Goal: Task Accomplishment & Management: Complete application form

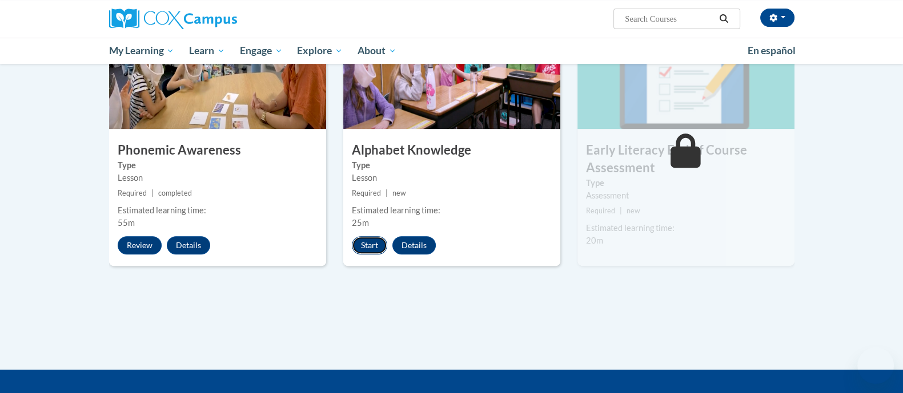
click at [368, 244] on button "Start" at bounding box center [369, 245] width 35 height 18
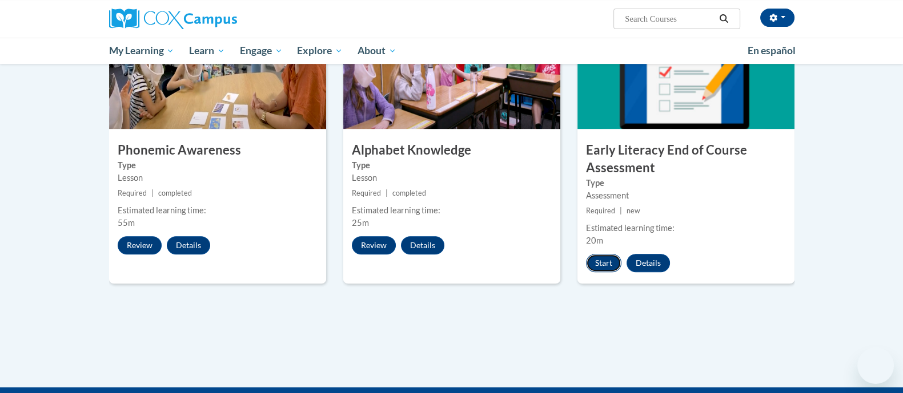
click at [601, 265] on button "Start" at bounding box center [603, 263] width 35 height 18
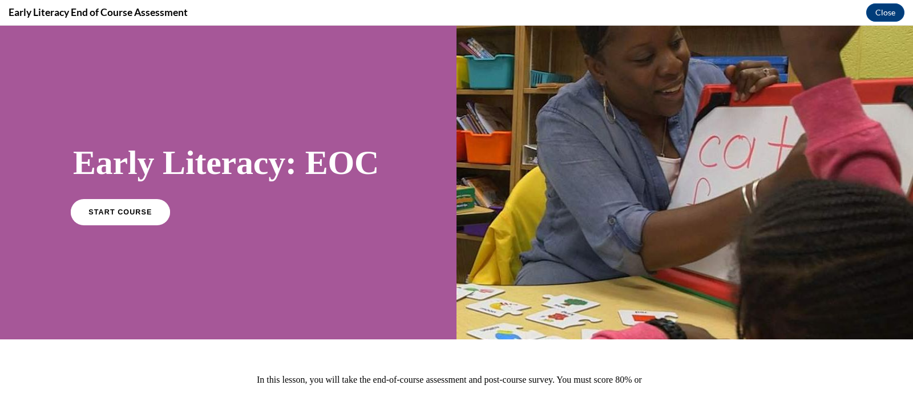
click at [107, 213] on span "START COURSE" at bounding box center [119, 212] width 63 height 9
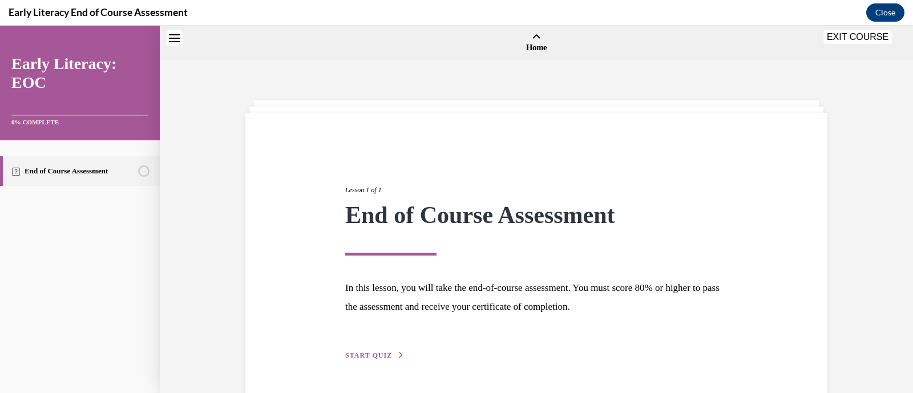
scroll to position [35, 0]
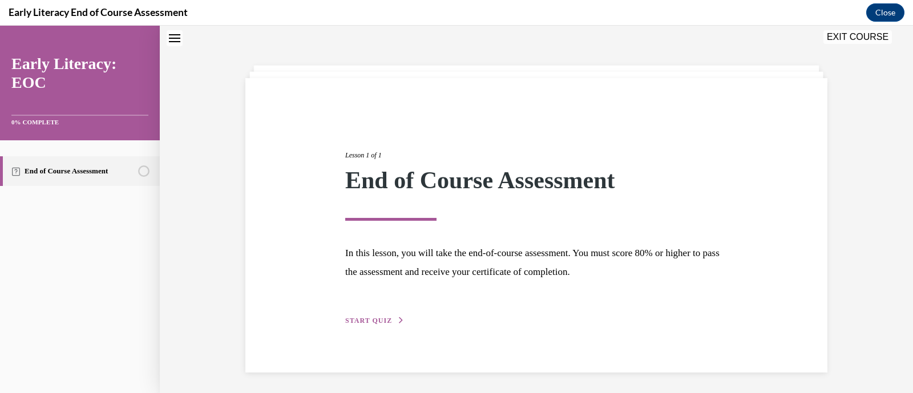
click at [375, 319] on span "START QUIZ" at bounding box center [368, 321] width 47 height 8
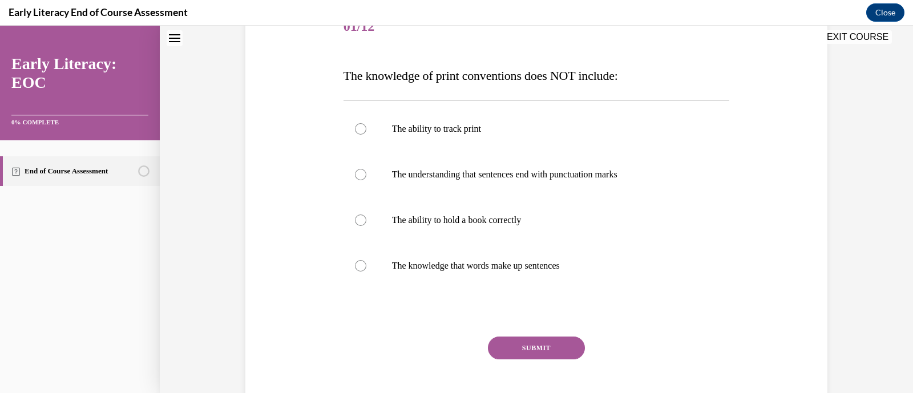
scroll to position [158, 0]
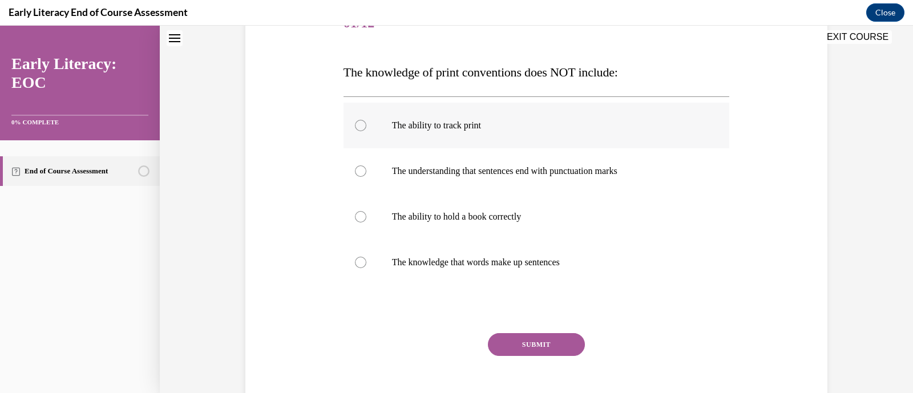
click at [355, 126] on div at bounding box center [360, 125] width 11 height 11
click at [360, 216] on div at bounding box center [360, 216] width 11 height 11
click at [538, 344] on button "SUBMIT" at bounding box center [536, 344] width 97 height 23
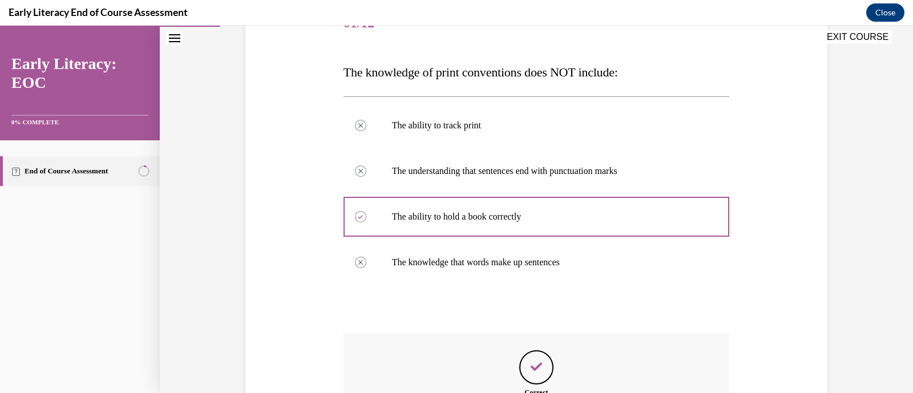
drag, startPoint x: 913, startPoint y: 224, endPoint x: 656, endPoint y: 13, distance: 332.2
click at [656, 13] on div "Early Literacy End of Course Assessment Close" at bounding box center [456, 13] width 913 height 26
click at [777, 139] on div "Question 01/12 The knowledge of print conventions does NOT include: The ability…" at bounding box center [537, 243] width 588 height 553
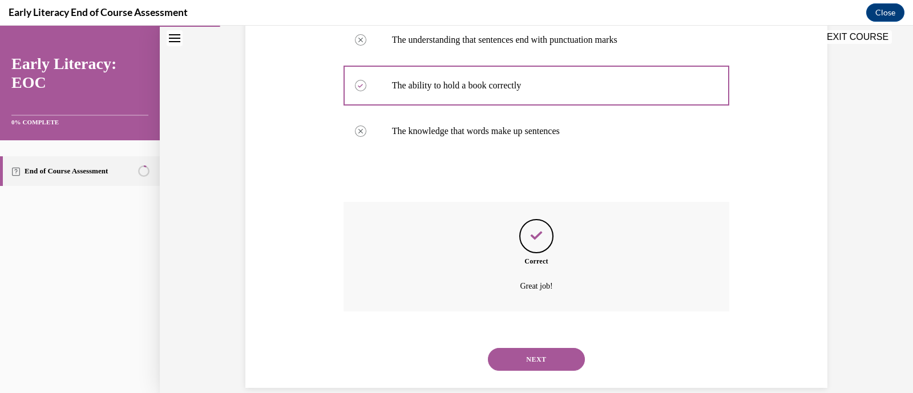
scroll to position [306, 0]
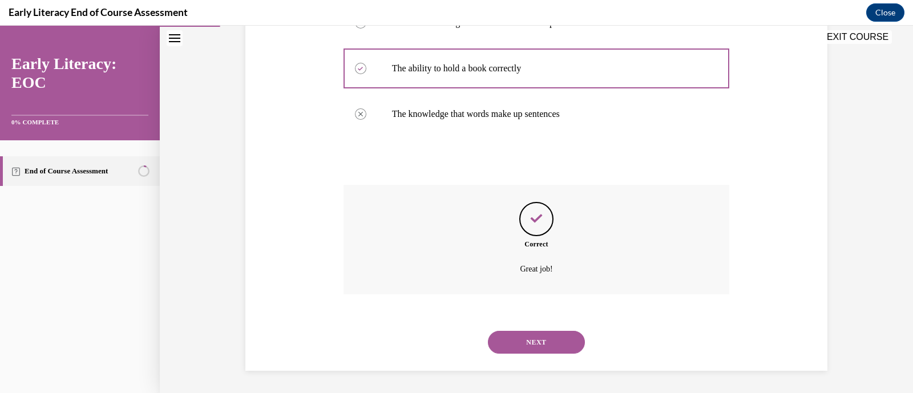
click at [548, 335] on button "NEXT" at bounding box center [536, 342] width 97 height 23
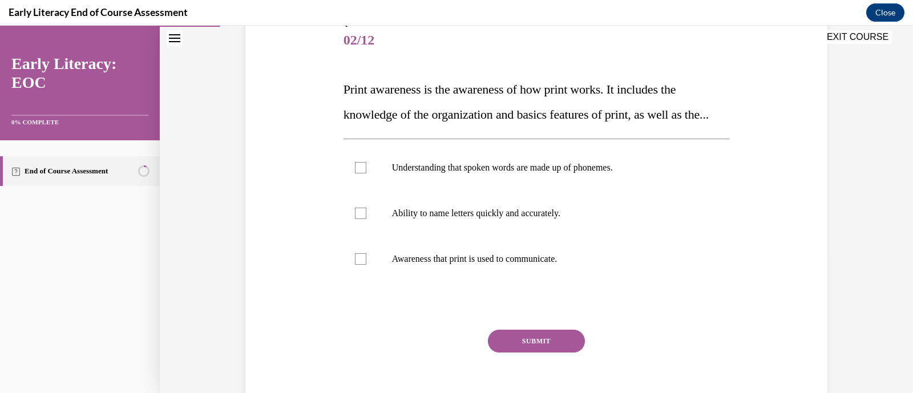
scroll to position [142, 0]
click at [355, 218] on div at bounding box center [360, 212] width 11 height 11
click at [355, 264] on div at bounding box center [360, 257] width 11 height 11
click at [358, 218] on div at bounding box center [360, 212] width 11 height 11
click at [558, 352] on button "SUBMIT" at bounding box center [536, 340] width 97 height 23
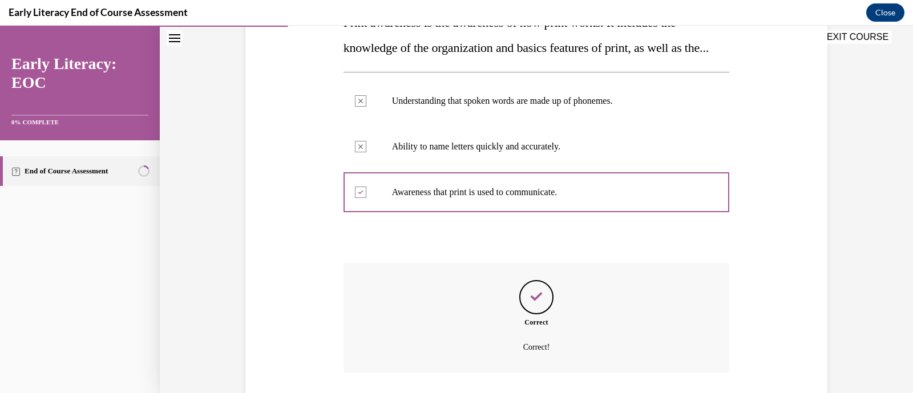
scroll to position [311, 0]
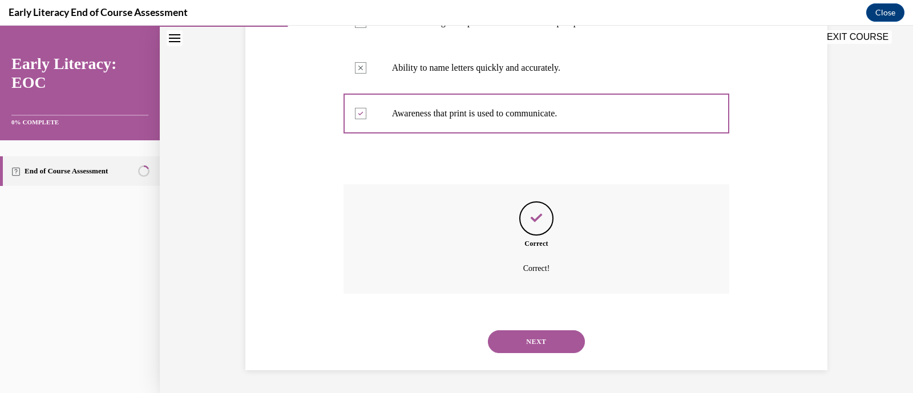
click at [522, 352] on button "NEXT" at bounding box center [536, 342] width 97 height 23
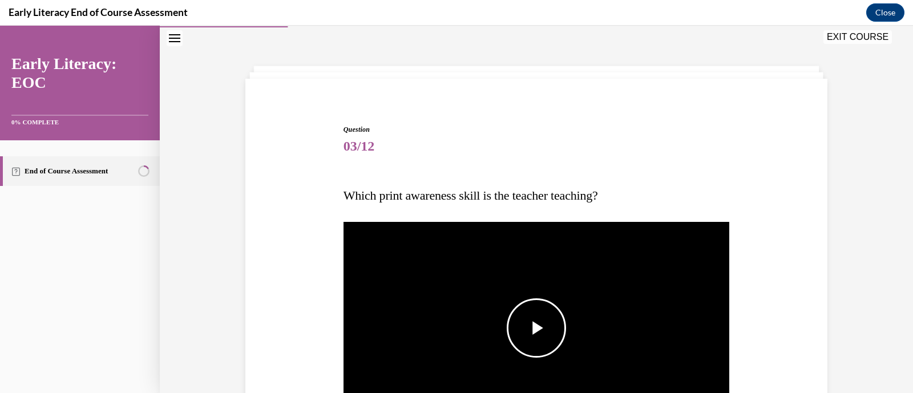
click at [537, 328] on span "Video player" at bounding box center [537, 328] width 0 height 0
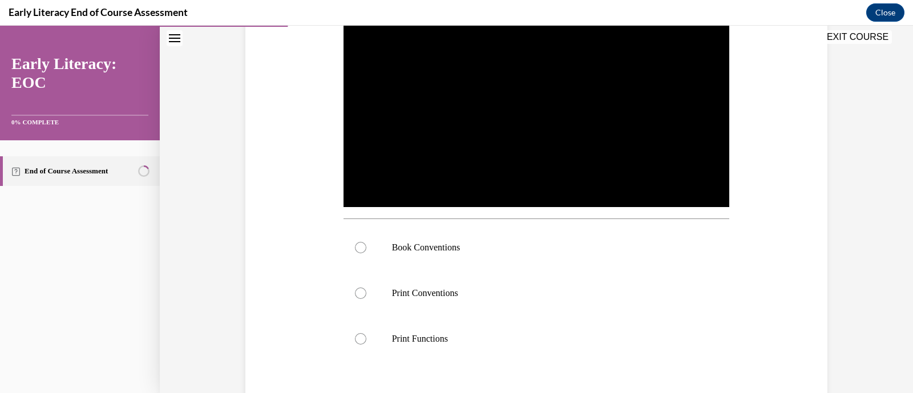
scroll to position [264, 0]
click at [357, 247] on div at bounding box center [360, 245] width 11 height 11
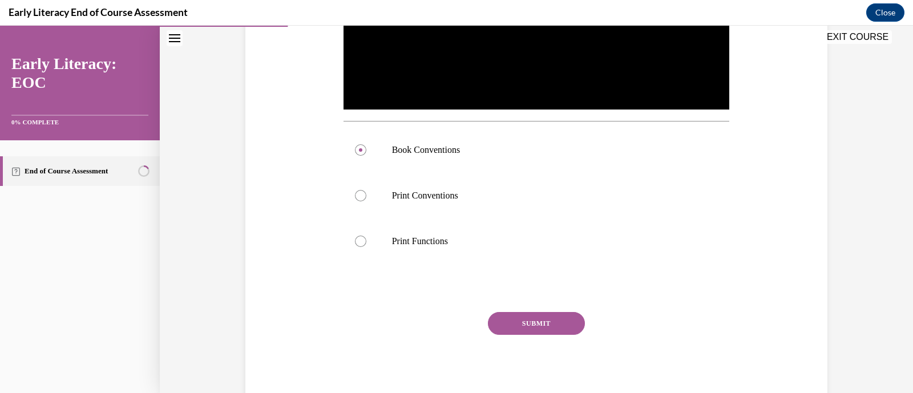
scroll to position [360, 0]
click at [540, 324] on button "SUBMIT" at bounding box center [536, 323] width 97 height 23
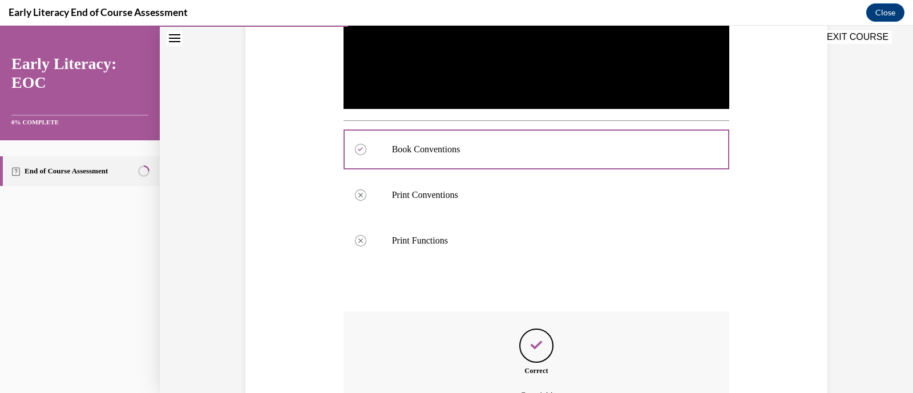
scroll to position [486, 0]
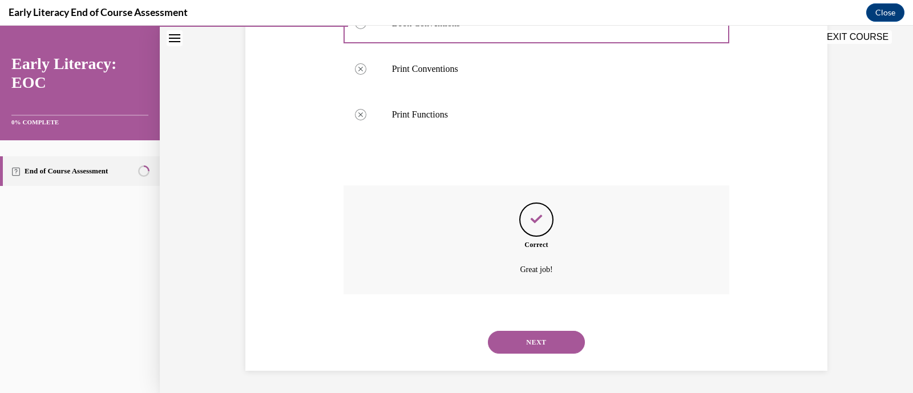
click at [529, 345] on button "NEXT" at bounding box center [536, 342] width 97 height 23
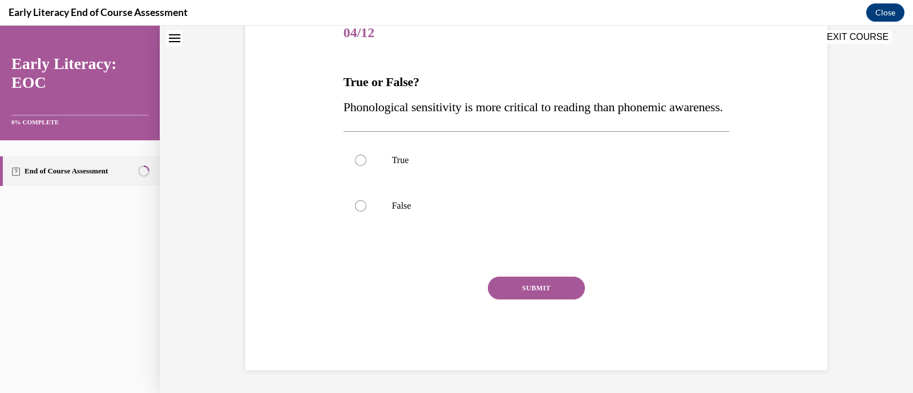
scroll to position [34, 0]
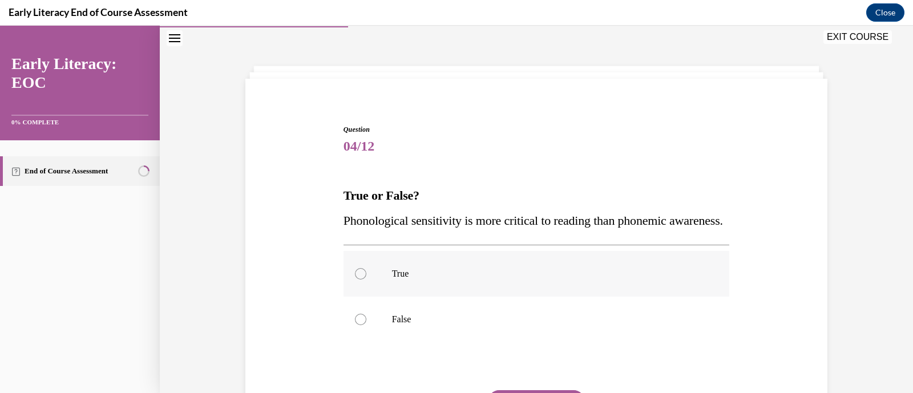
click at [355, 280] on div at bounding box center [360, 273] width 11 height 11
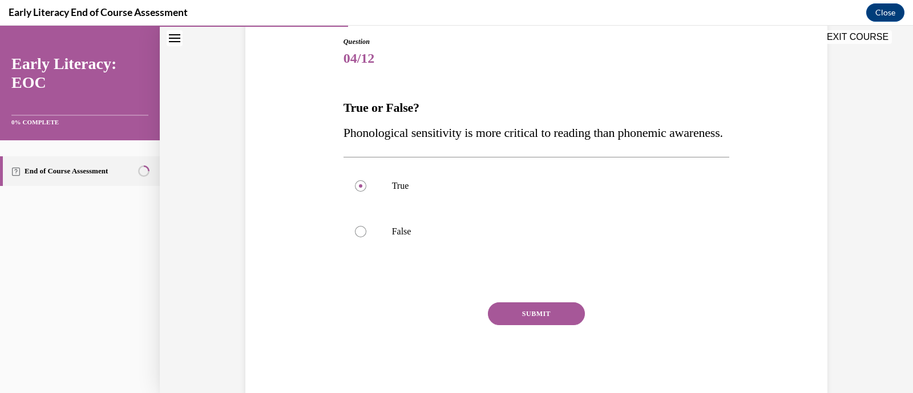
scroll to position [138, 0]
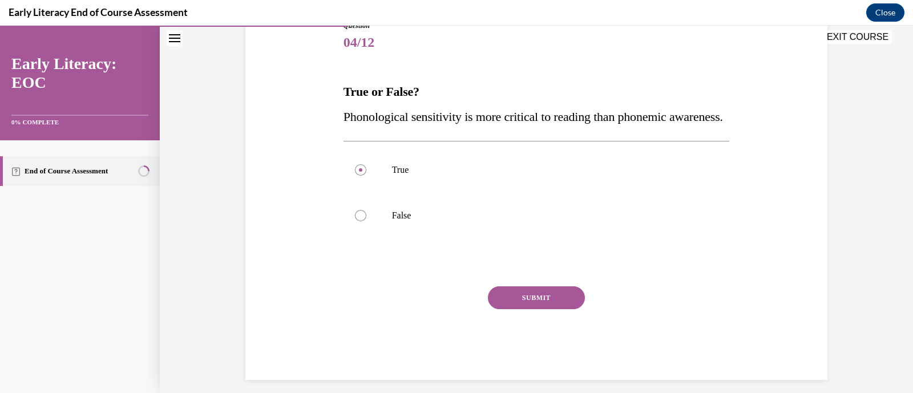
click at [537, 309] on button "SUBMIT" at bounding box center [536, 298] width 97 height 23
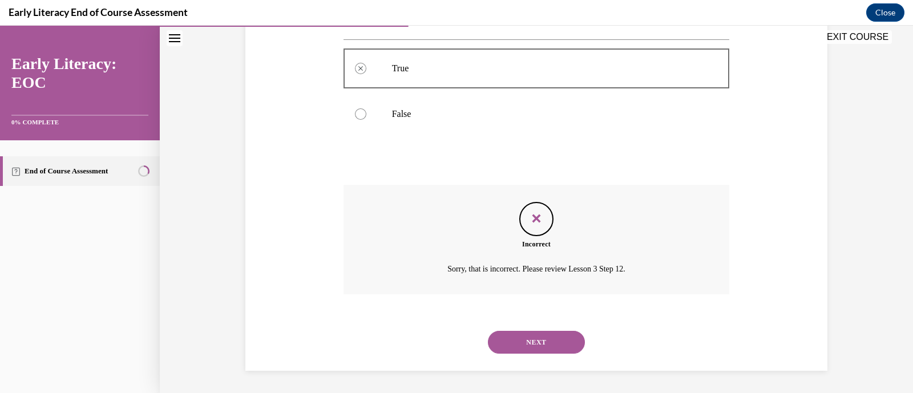
scroll to position [265, 0]
click at [537, 334] on button "NEXT" at bounding box center [536, 342] width 97 height 23
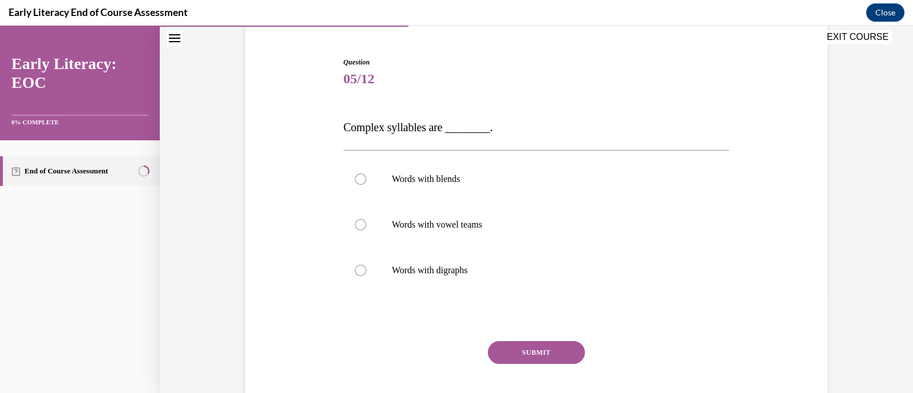
scroll to position [104, 0]
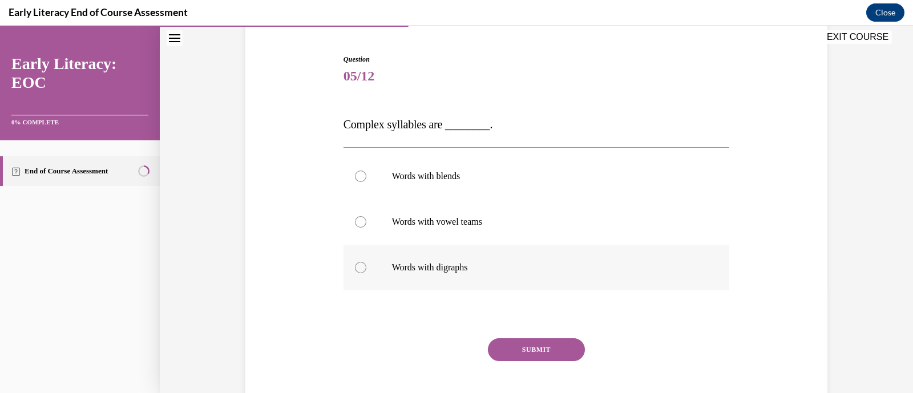
click at [355, 267] on div at bounding box center [360, 267] width 11 height 11
click at [513, 351] on button "SUBMIT" at bounding box center [536, 350] width 97 height 23
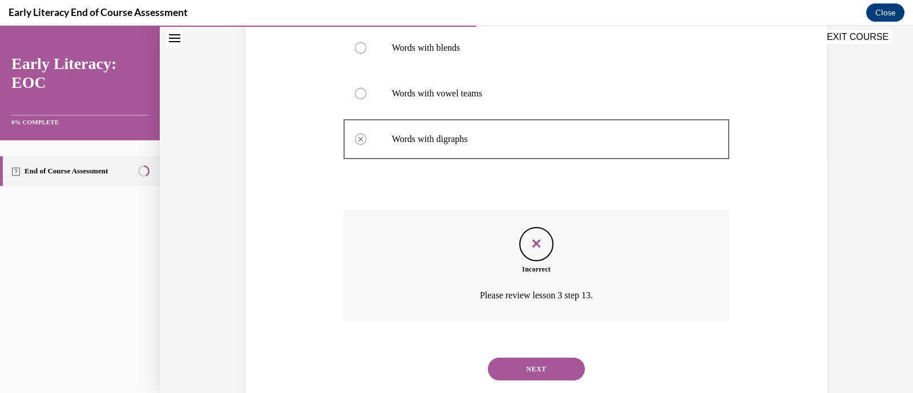
scroll to position [260, 0]
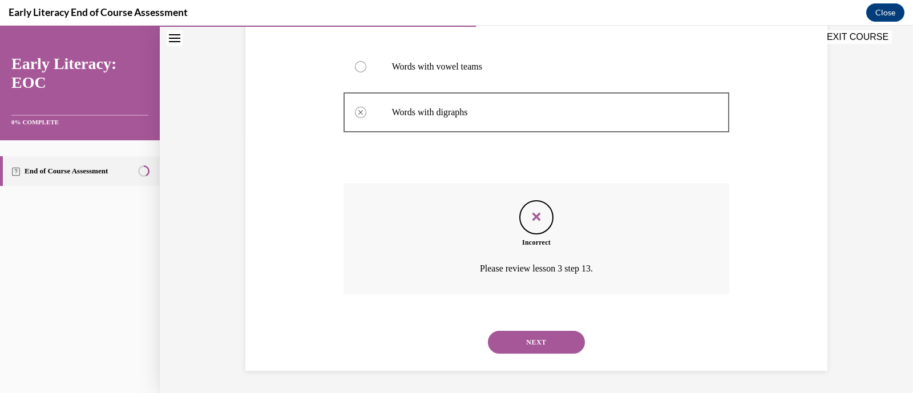
click at [525, 336] on button "NEXT" at bounding box center [536, 342] width 97 height 23
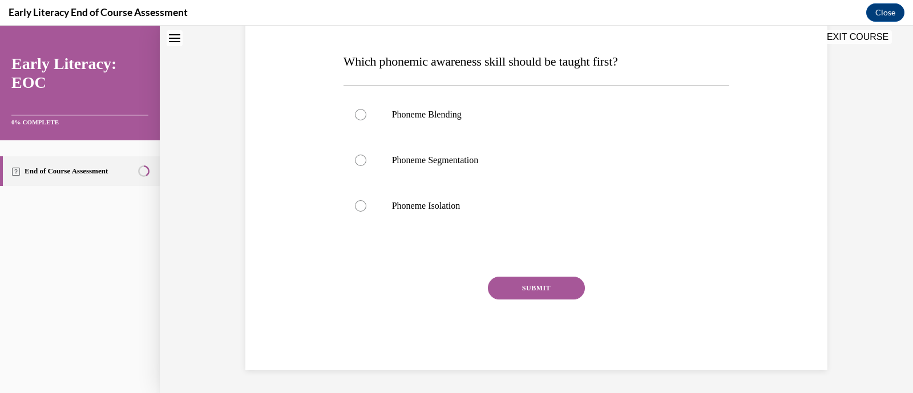
scroll to position [34, 0]
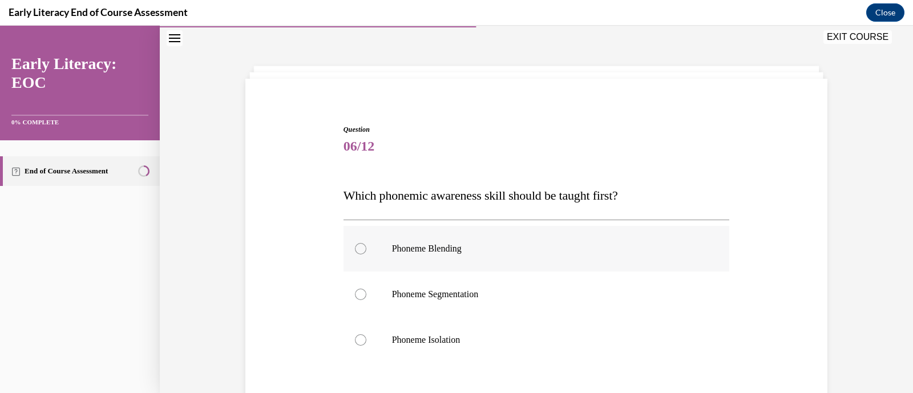
click at [360, 248] on div at bounding box center [360, 248] width 11 height 11
click at [355, 337] on div at bounding box center [360, 340] width 11 height 11
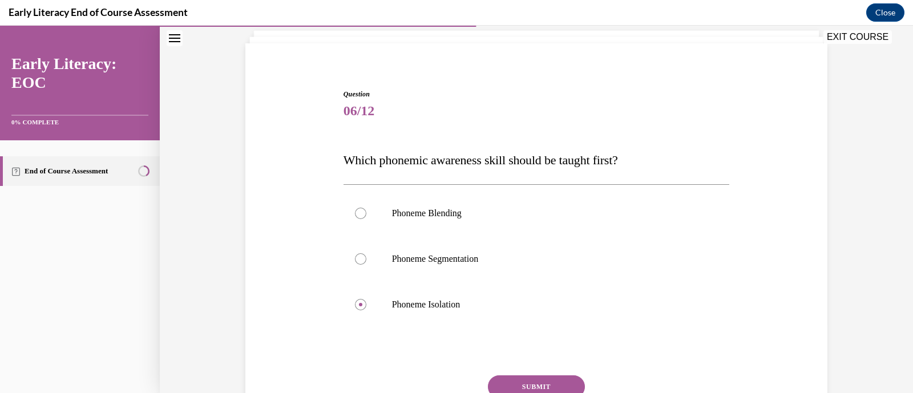
scroll to position [134, 0]
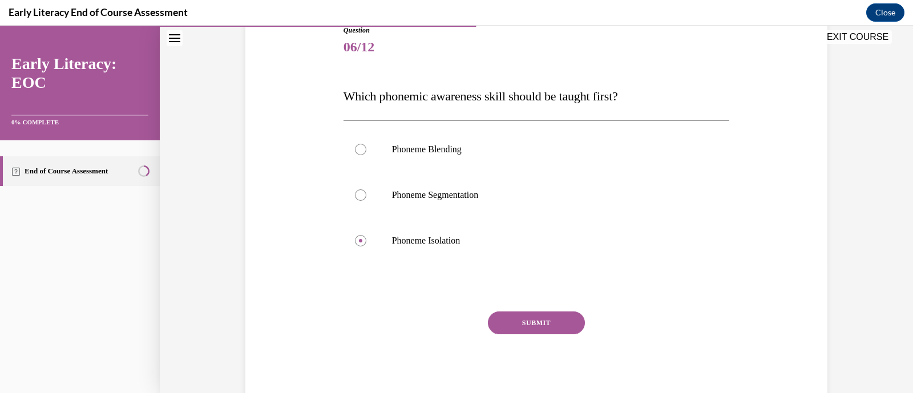
click at [558, 312] on button "SUBMIT" at bounding box center [536, 323] width 97 height 23
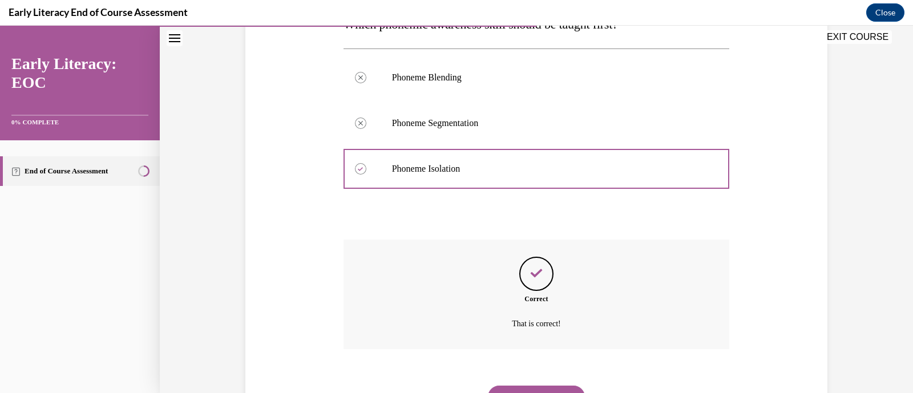
scroll to position [260, 0]
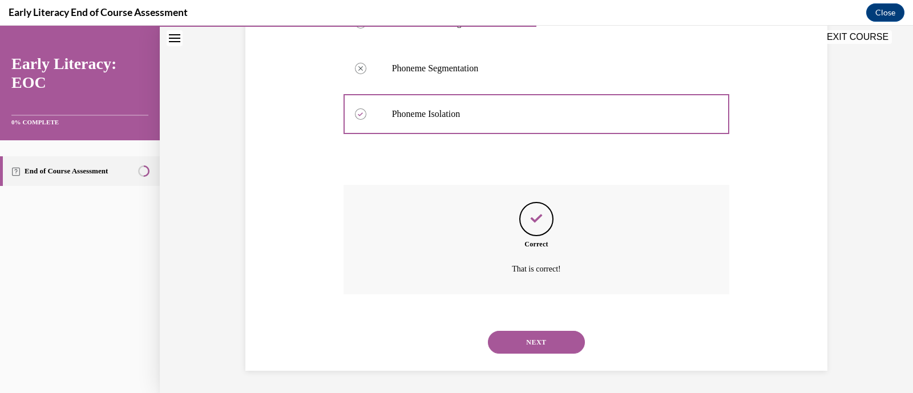
click at [542, 339] on button "NEXT" at bounding box center [536, 342] width 97 height 23
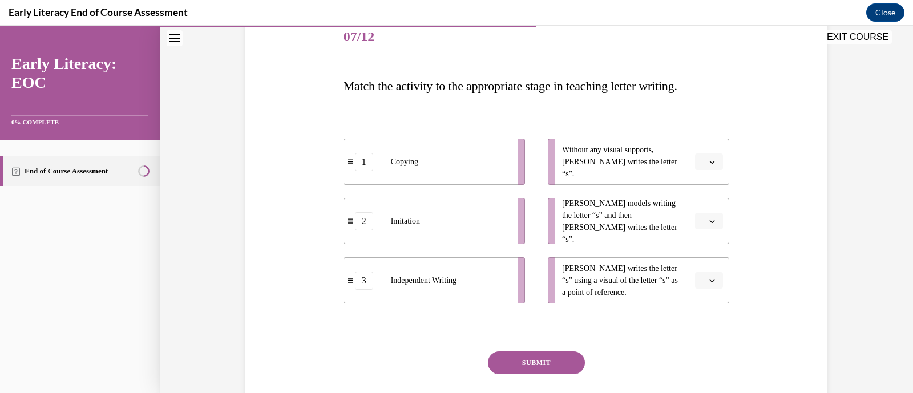
scroll to position [146, 0]
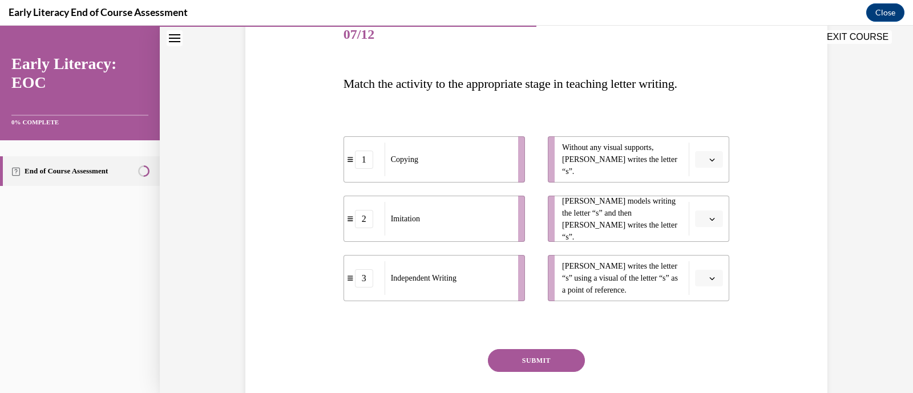
click at [472, 160] on div "Copying" at bounding box center [448, 160] width 126 height 34
click at [361, 159] on div "1" at bounding box center [364, 160] width 18 height 18
click at [710, 159] on icon "button" at bounding box center [713, 160] width 6 height 6
click at [698, 251] on span "3" at bounding box center [700, 252] width 4 height 9
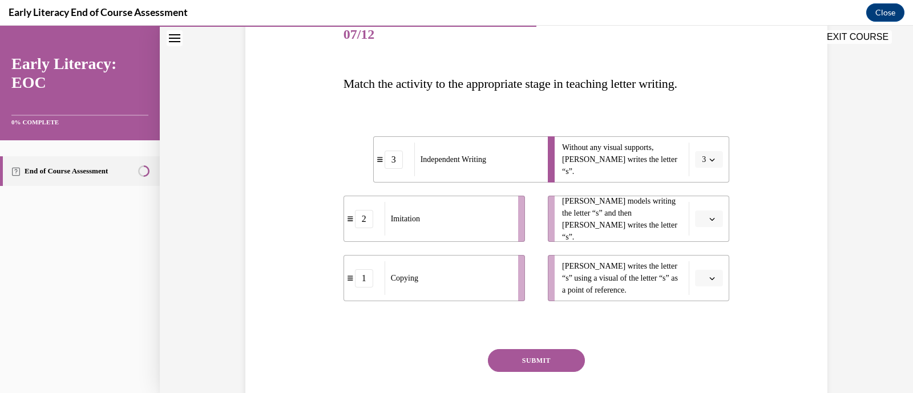
click at [714, 218] on button "button" at bounding box center [709, 219] width 28 height 17
click at [707, 266] on div "1" at bounding box center [703, 266] width 29 height 23
click at [708, 212] on button "1" at bounding box center [709, 219] width 28 height 17
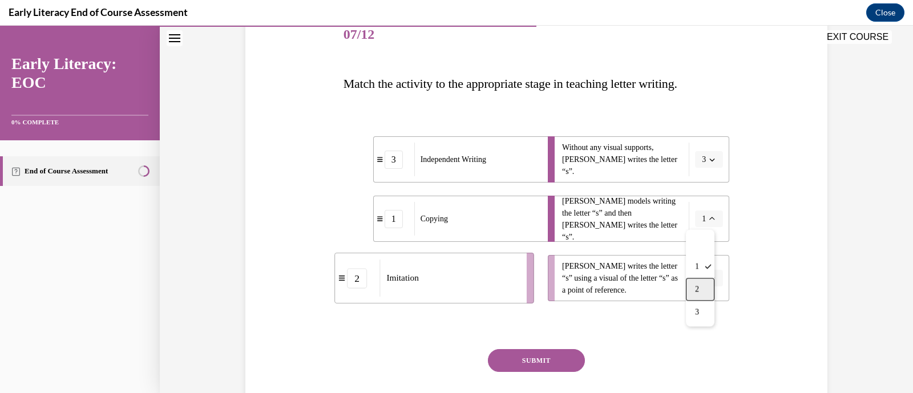
click at [699, 289] on span "2" at bounding box center [697, 289] width 4 height 9
click at [702, 279] on button "button" at bounding box center [709, 278] width 28 height 17
click at [699, 323] on span "1" at bounding box center [700, 325] width 4 height 9
click at [554, 361] on button "SUBMIT" at bounding box center [536, 360] width 97 height 23
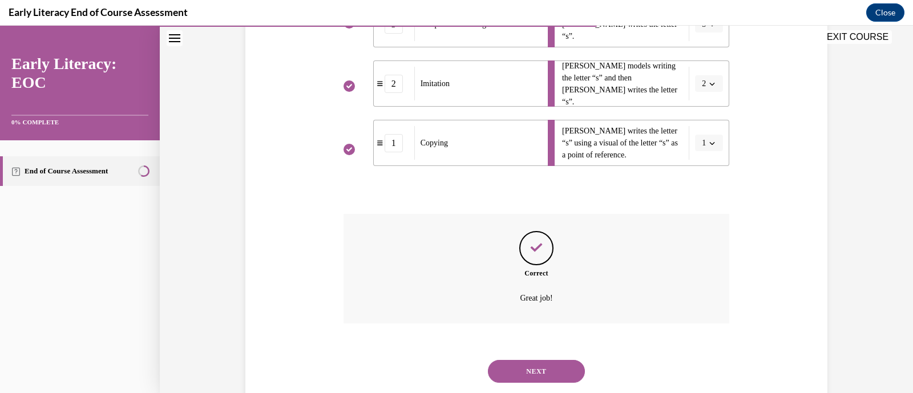
scroll to position [311, 0]
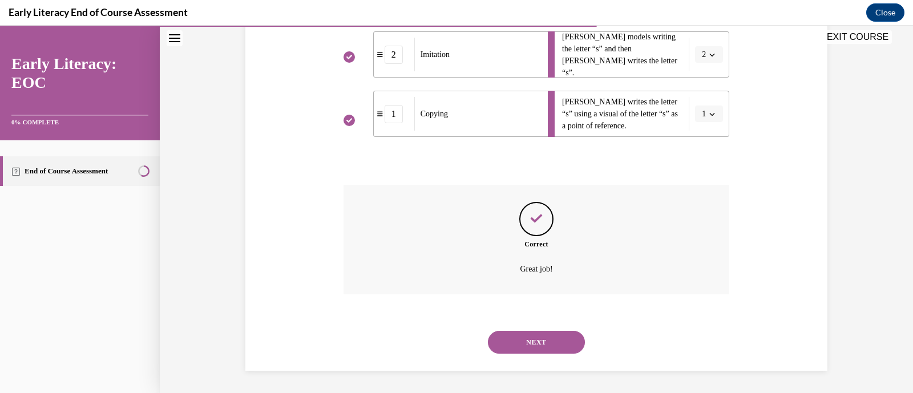
click at [526, 343] on button "NEXT" at bounding box center [536, 342] width 97 height 23
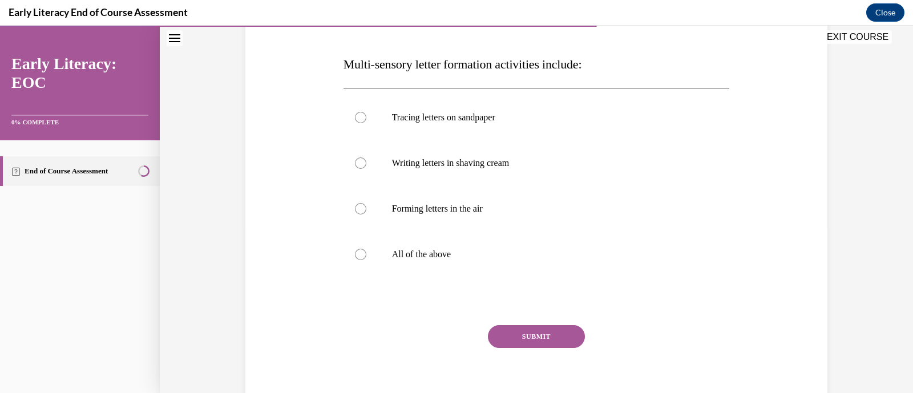
scroll to position [177, 0]
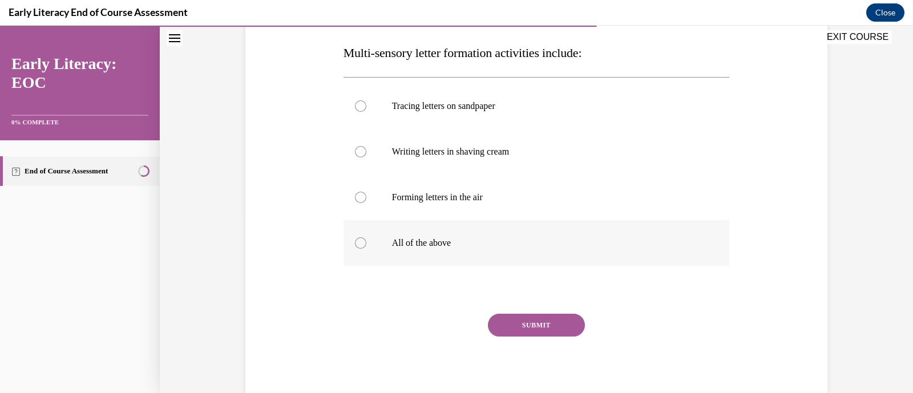
click at [356, 243] on div at bounding box center [360, 242] width 11 height 11
click at [534, 327] on button "SUBMIT" at bounding box center [536, 325] width 97 height 23
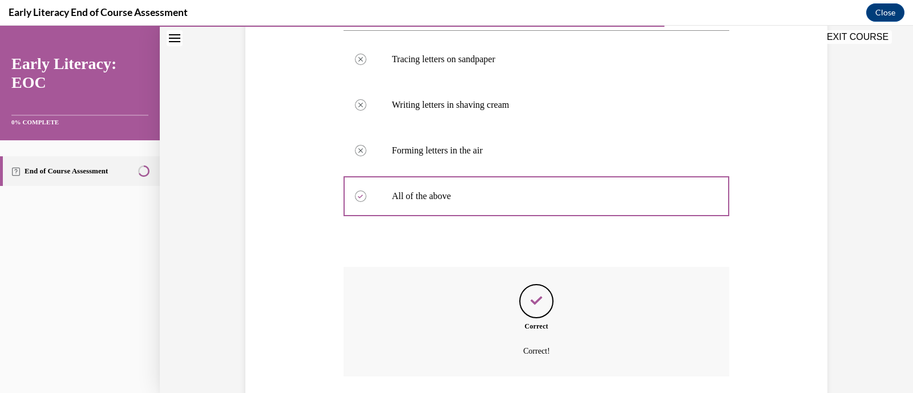
scroll to position [306, 0]
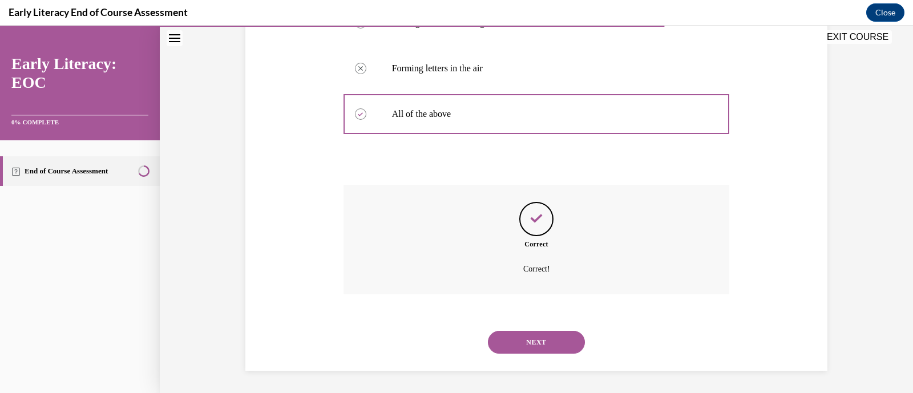
click at [534, 343] on button "NEXT" at bounding box center [536, 342] width 97 height 23
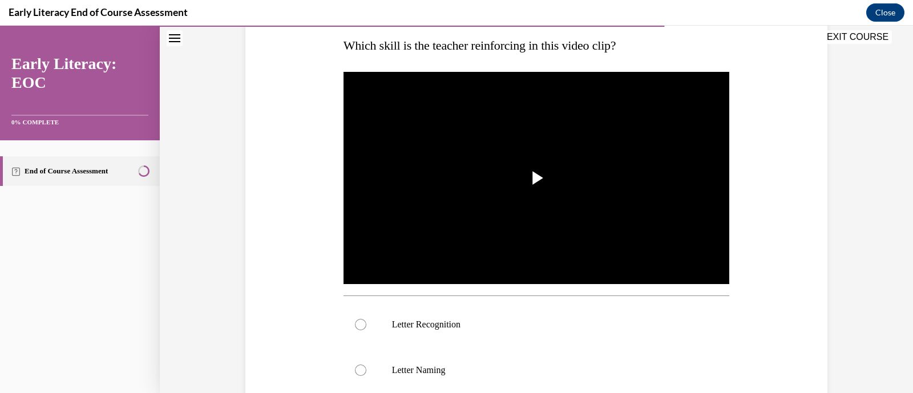
scroll to position [208, 0]
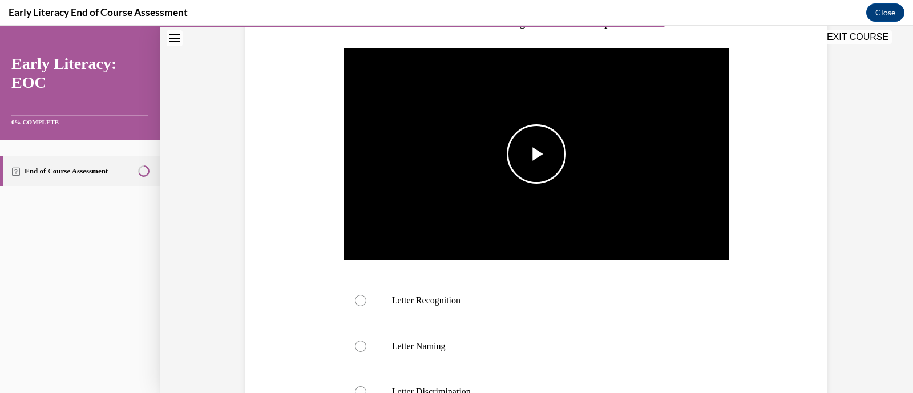
click at [537, 154] on span "Video player" at bounding box center [537, 154] width 0 height 0
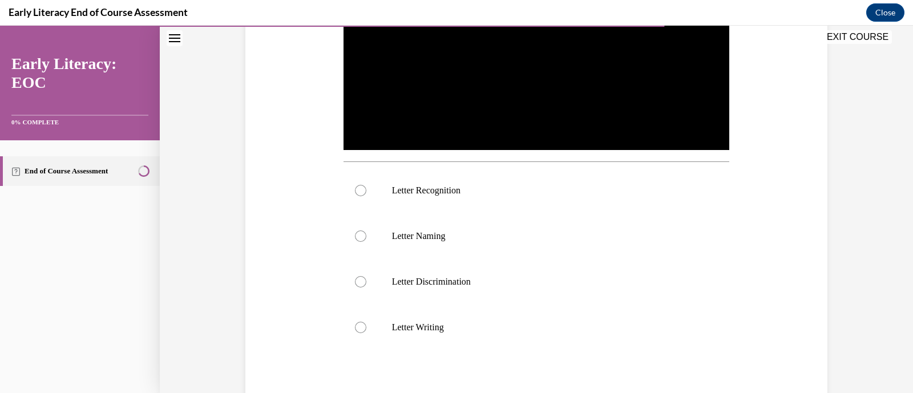
scroll to position [327, 0]
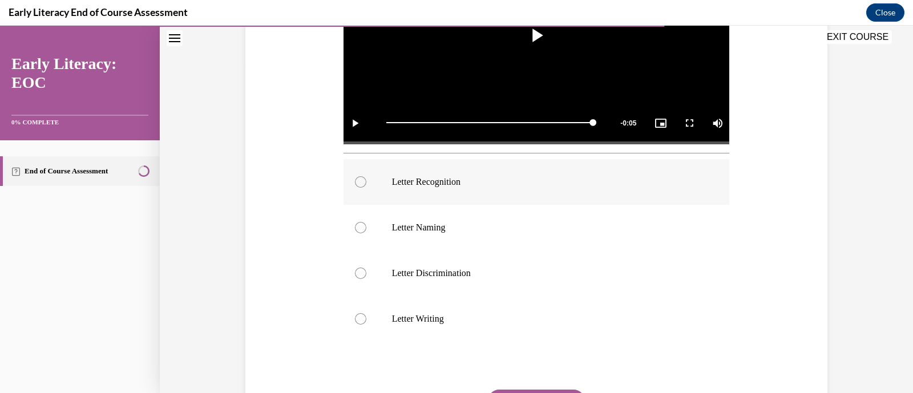
click at [355, 186] on div at bounding box center [360, 181] width 11 height 11
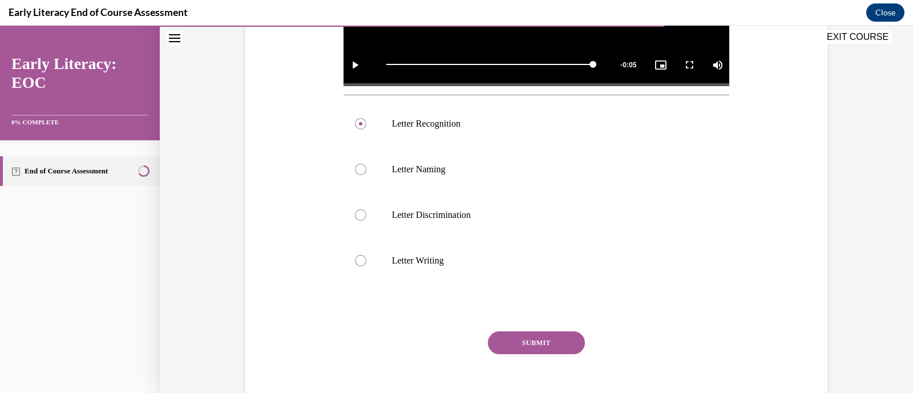
scroll to position [405, 0]
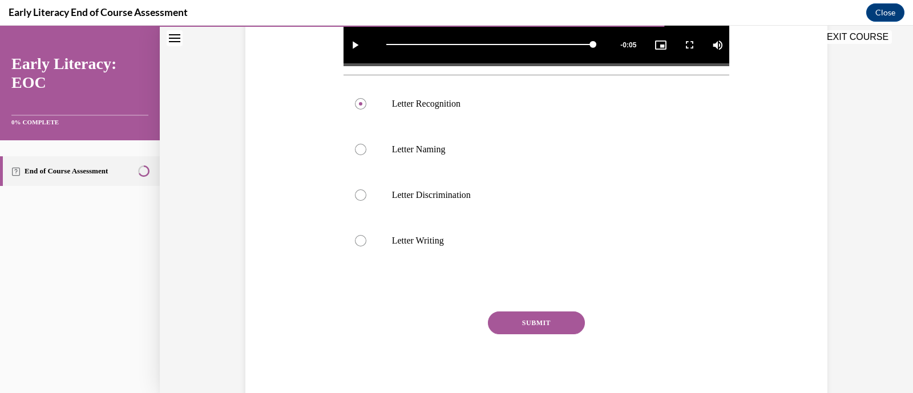
click at [547, 325] on button "SUBMIT" at bounding box center [536, 323] width 97 height 23
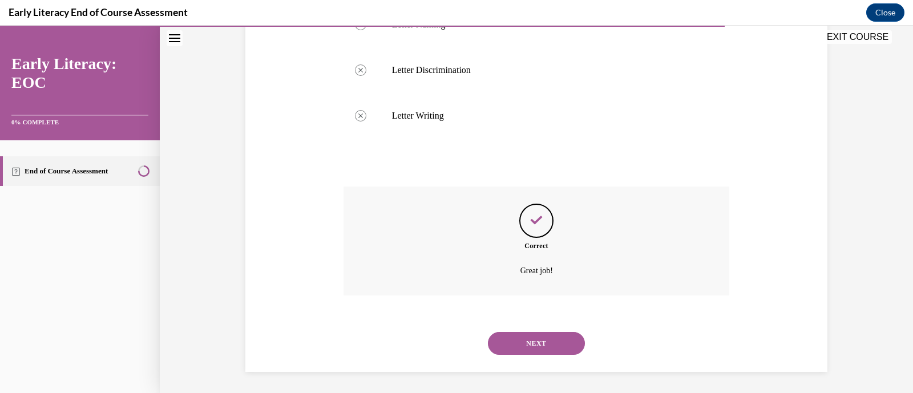
scroll to position [532, 0]
click at [531, 339] on button "NEXT" at bounding box center [536, 342] width 97 height 23
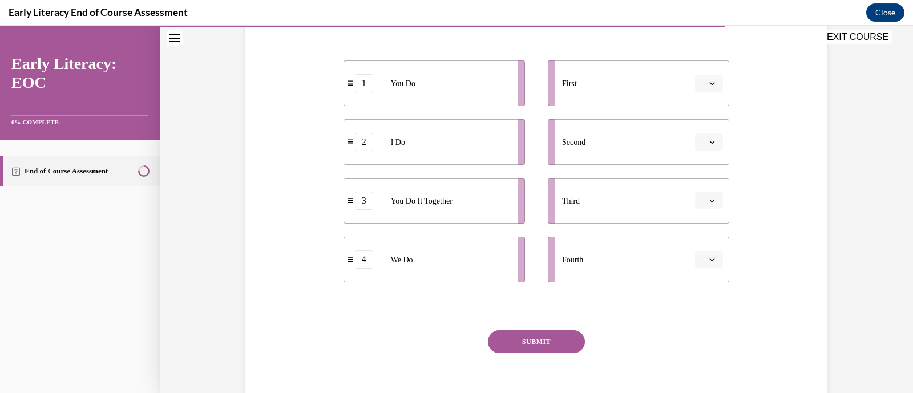
scroll to position [224, 0]
click at [701, 89] on button "button" at bounding box center [709, 81] width 28 height 17
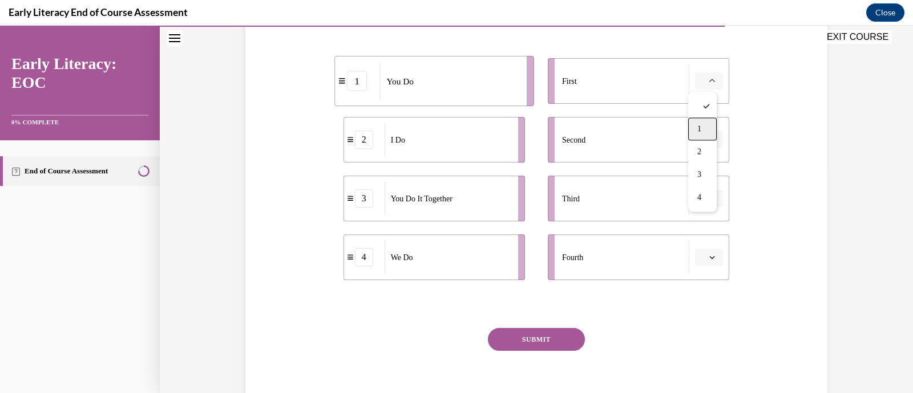
click at [698, 126] on span "1" at bounding box center [700, 128] width 4 height 9
click at [711, 82] on span "button" at bounding box center [712, 81] width 8 height 8
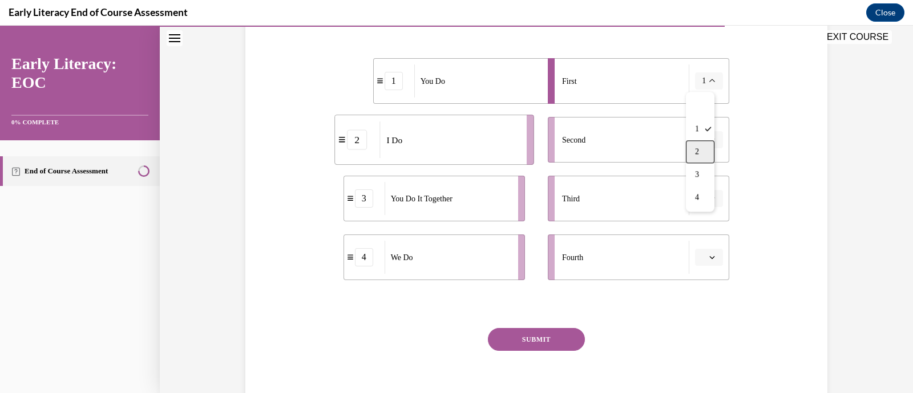
click at [704, 152] on div "2" at bounding box center [700, 151] width 29 height 23
click at [706, 144] on button "button" at bounding box center [709, 139] width 28 height 17
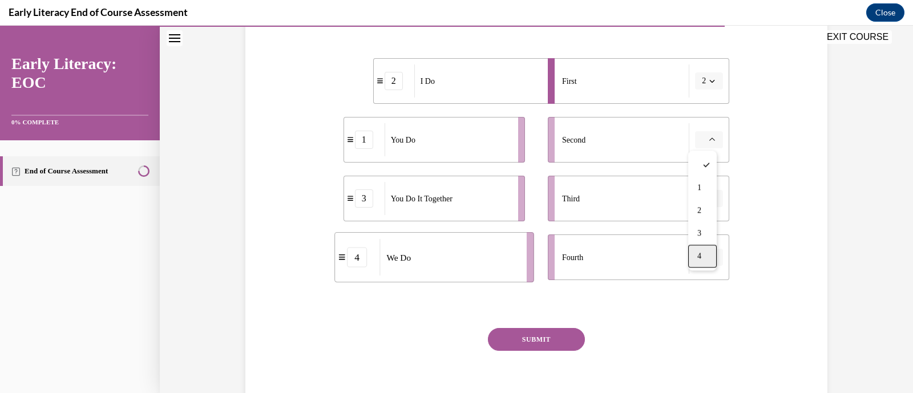
click at [699, 252] on span "4" at bounding box center [700, 256] width 4 height 9
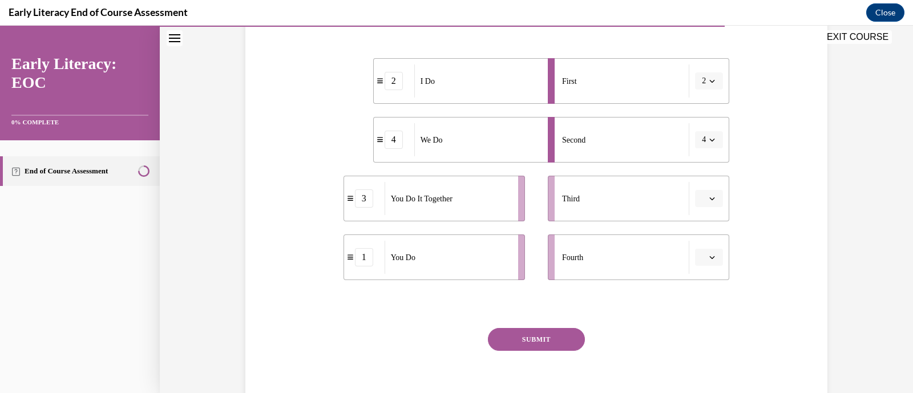
click at [710, 199] on icon "button" at bounding box center [713, 199] width 6 height 6
click at [699, 285] on div "3" at bounding box center [703, 292] width 29 height 23
click at [702, 249] on button "button" at bounding box center [709, 257] width 28 height 17
click at [697, 370] on div "4" at bounding box center [703, 374] width 29 height 23
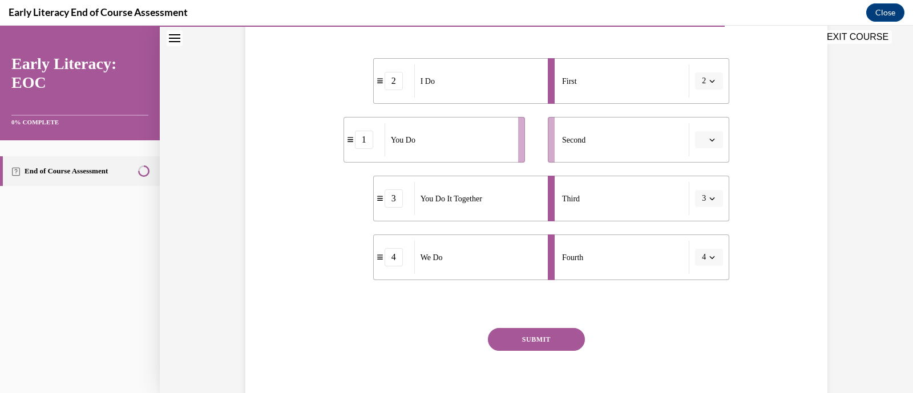
click at [710, 256] on icon "button" at bounding box center [712, 257] width 5 height 3
click at [701, 303] on div "1" at bounding box center [700, 305] width 29 height 23
click at [711, 141] on button "button" at bounding box center [709, 139] width 28 height 17
click at [704, 207] on div "2" at bounding box center [703, 210] width 29 height 23
click at [710, 78] on icon "button" at bounding box center [713, 81] width 6 height 6
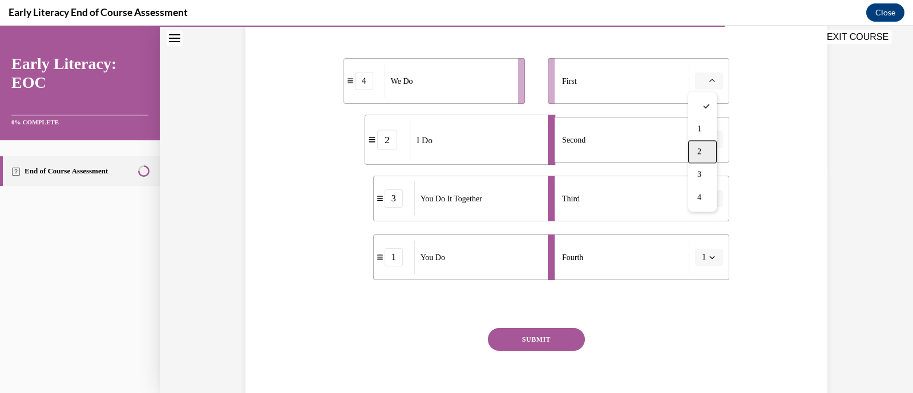
click at [702, 148] on div "2" at bounding box center [703, 151] width 29 height 23
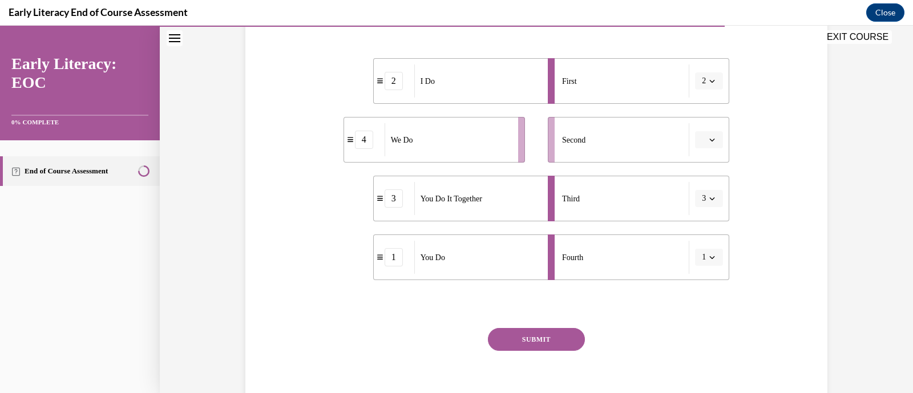
click at [705, 135] on button "button" at bounding box center [709, 139] width 28 height 17
click at [699, 249] on div "4" at bounding box center [703, 256] width 29 height 23
click at [557, 337] on button "SUBMIT" at bounding box center [536, 339] width 97 height 23
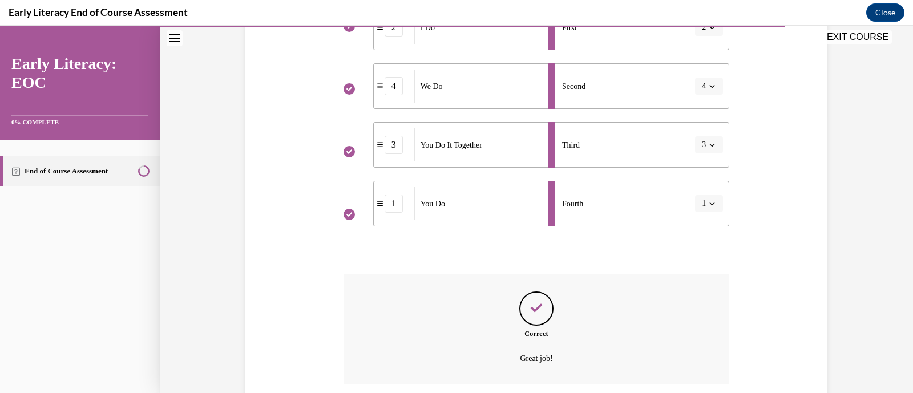
scroll to position [368, 0]
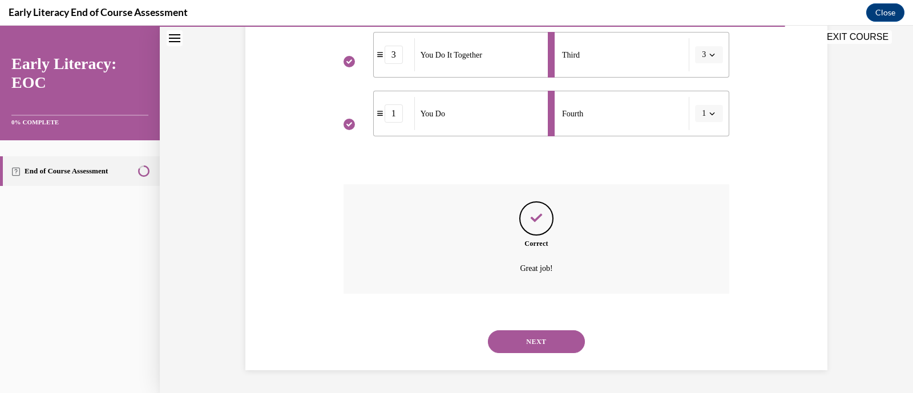
click at [552, 339] on button "NEXT" at bounding box center [536, 342] width 97 height 23
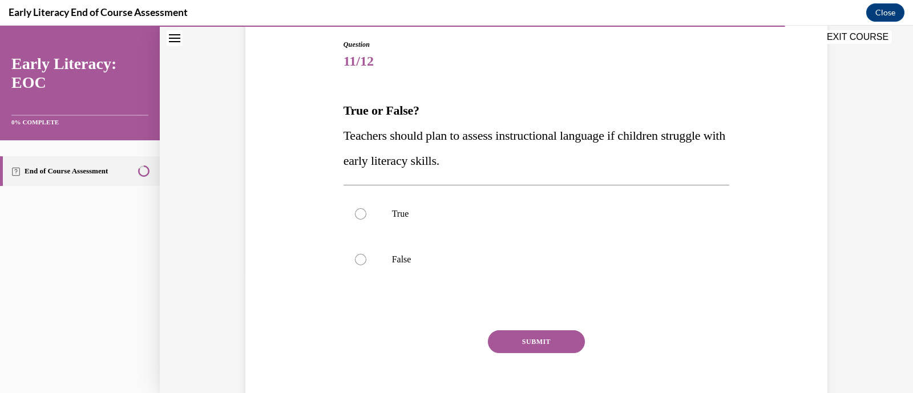
scroll to position [124, 0]
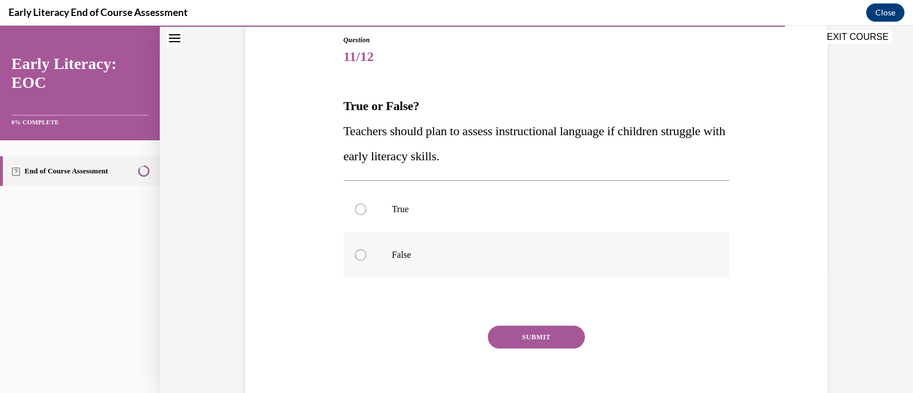
click at [360, 255] on div at bounding box center [360, 254] width 11 height 11
click at [544, 340] on button "SUBMIT" at bounding box center [536, 337] width 97 height 23
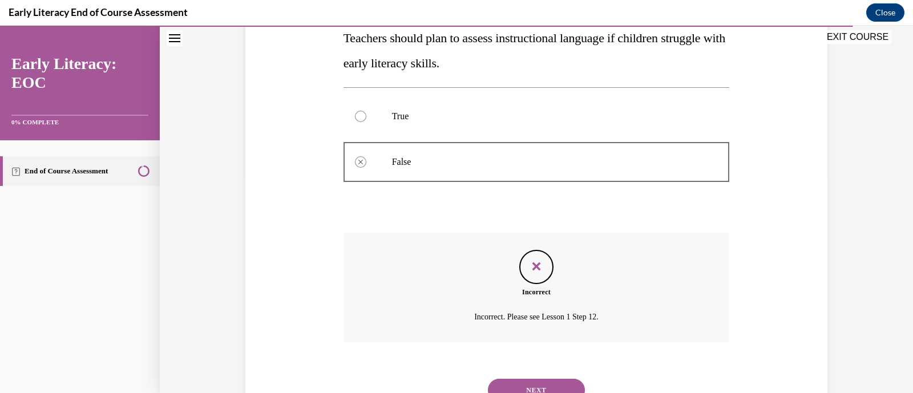
scroll to position [265, 0]
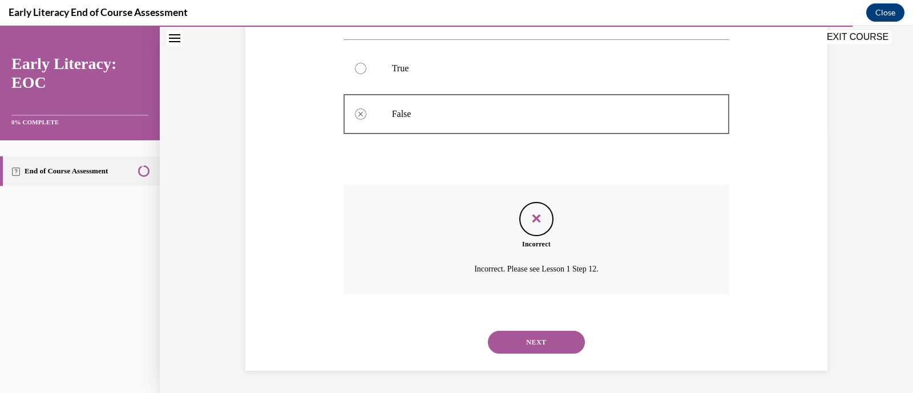
click at [541, 345] on button "NEXT" at bounding box center [536, 342] width 97 height 23
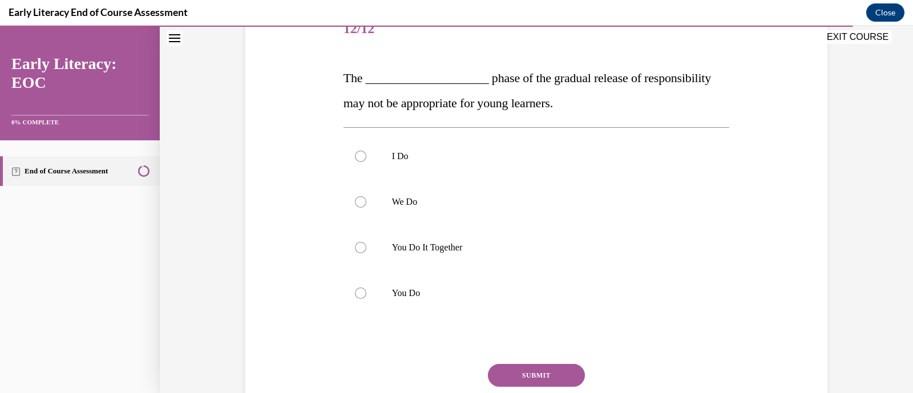
scroll to position [184, 0]
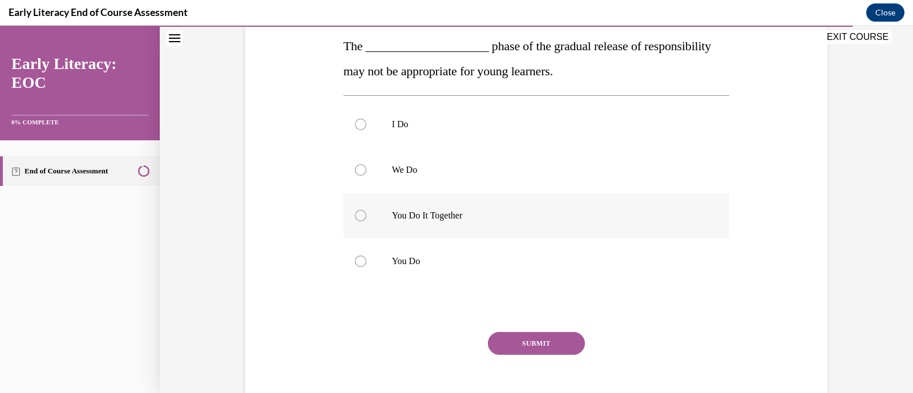
click at [364, 220] on div at bounding box center [537, 216] width 387 height 46
click at [549, 341] on button "SUBMIT" at bounding box center [536, 343] width 97 height 23
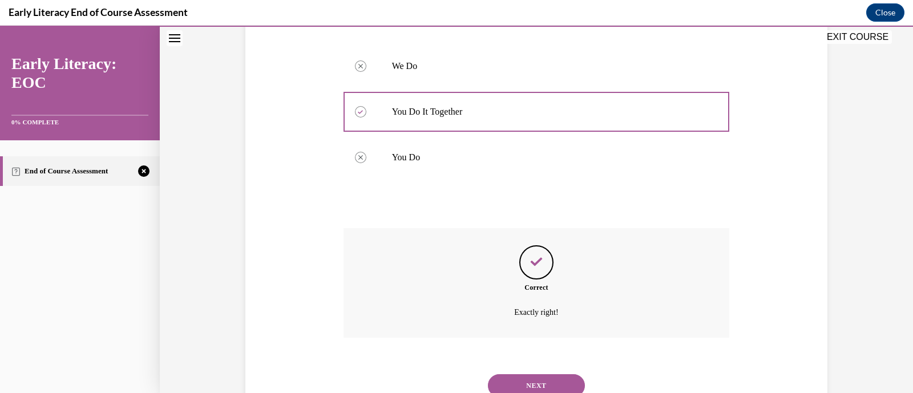
scroll to position [331, 0]
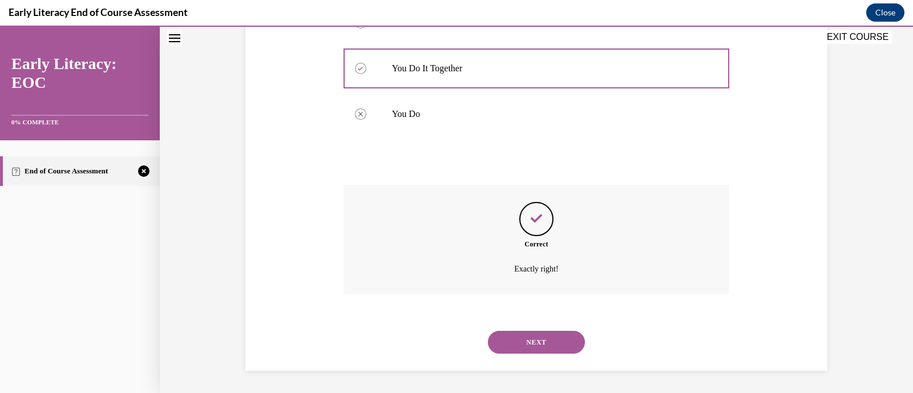
click at [517, 345] on button "NEXT" at bounding box center [536, 342] width 97 height 23
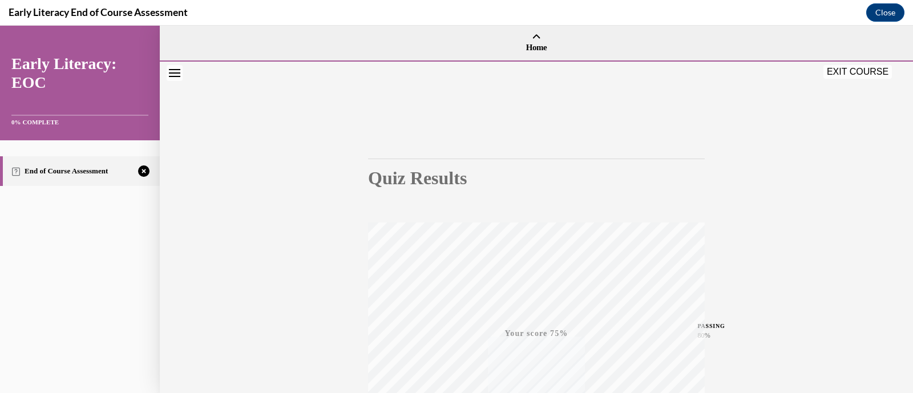
scroll to position [217, 0]
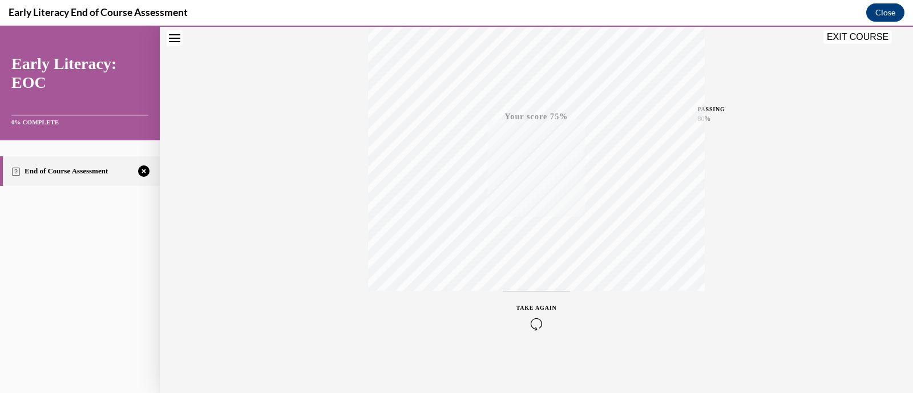
click at [528, 328] on icon "button" at bounding box center [537, 324] width 41 height 13
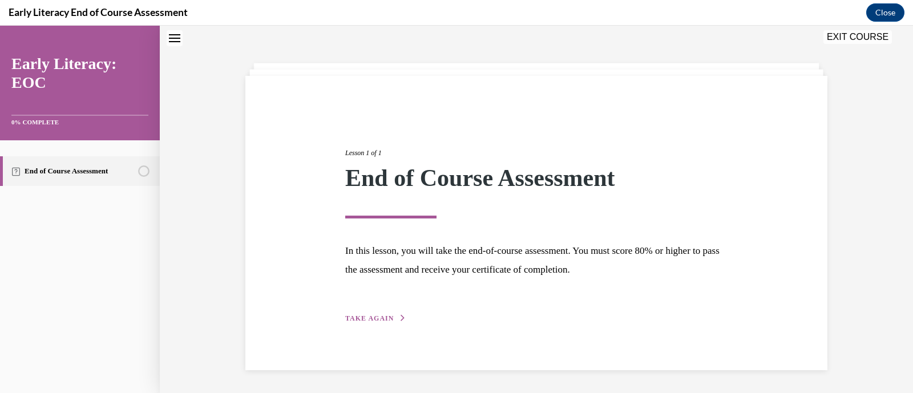
scroll to position [37, 0]
click at [364, 321] on span "TAKE AGAIN" at bounding box center [369, 319] width 49 height 8
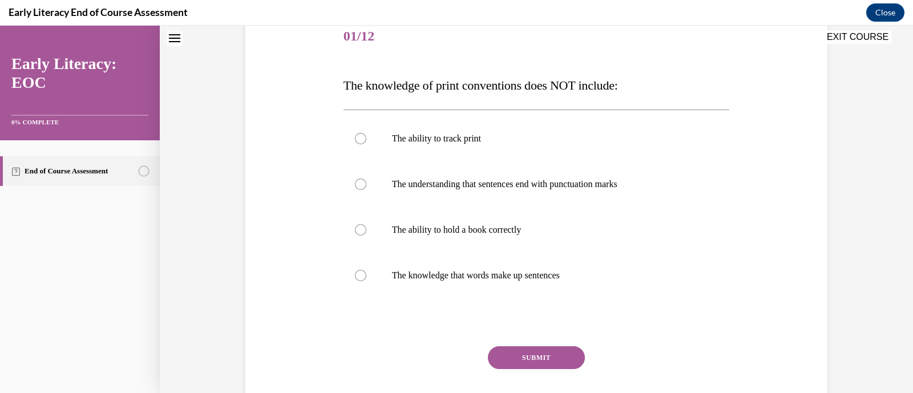
scroll to position [151, 0]
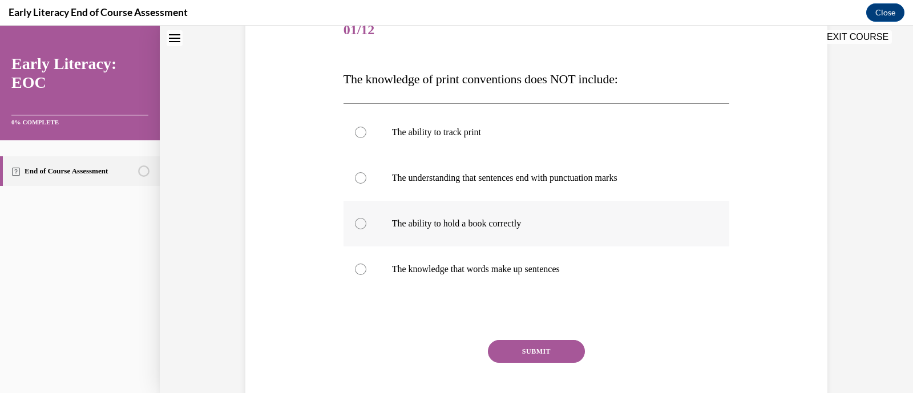
click at [359, 222] on div at bounding box center [360, 223] width 11 height 11
click at [546, 349] on button "SUBMIT" at bounding box center [536, 351] width 97 height 23
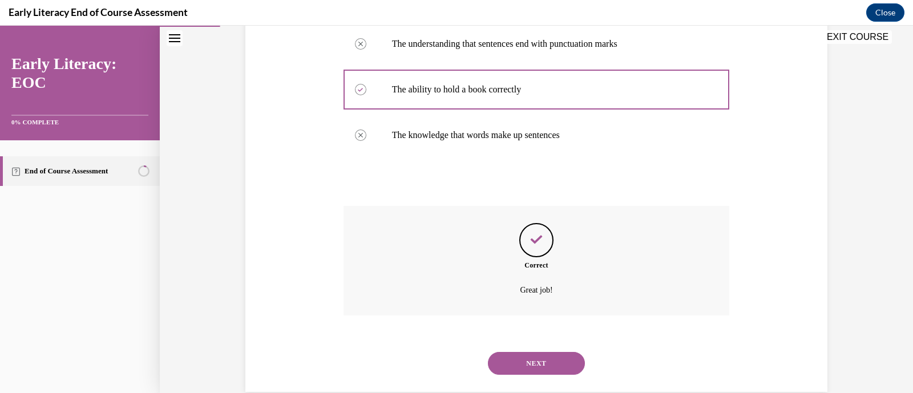
scroll to position [306, 0]
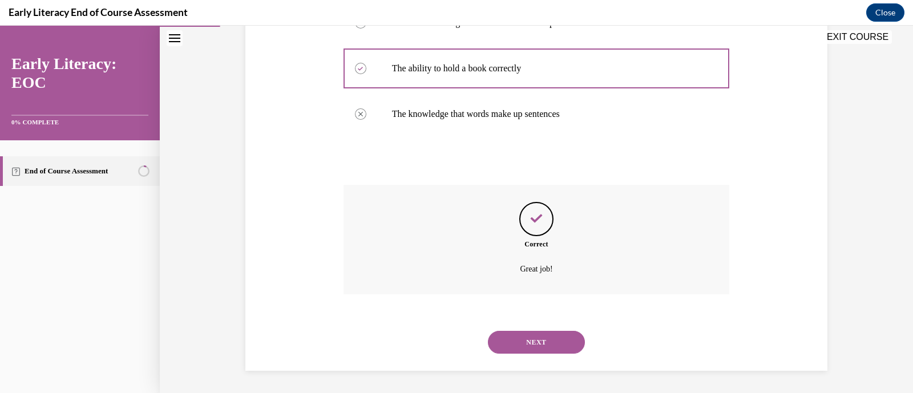
click at [559, 343] on button "NEXT" at bounding box center [536, 342] width 97 height 23
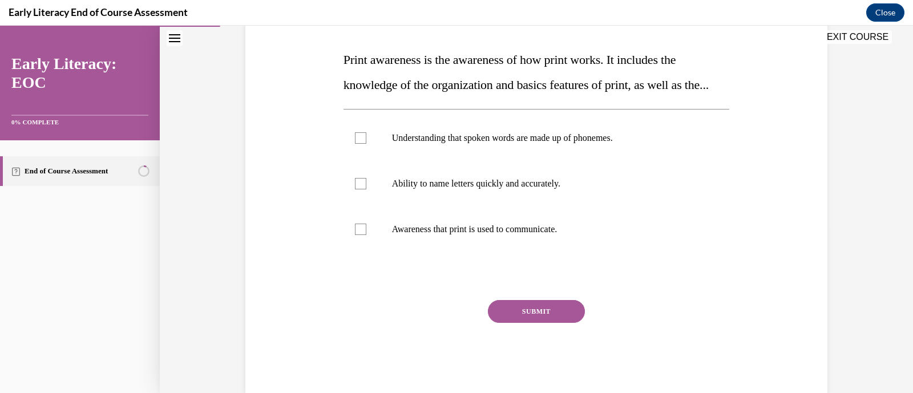
scroll to position [171, 0]
click at [360, 235] on div at bounding box center [360, 228] width 11 height 11
click at [545, 323] on button "SUBMIT" at bounding box center [536, 311] width 97 height 23
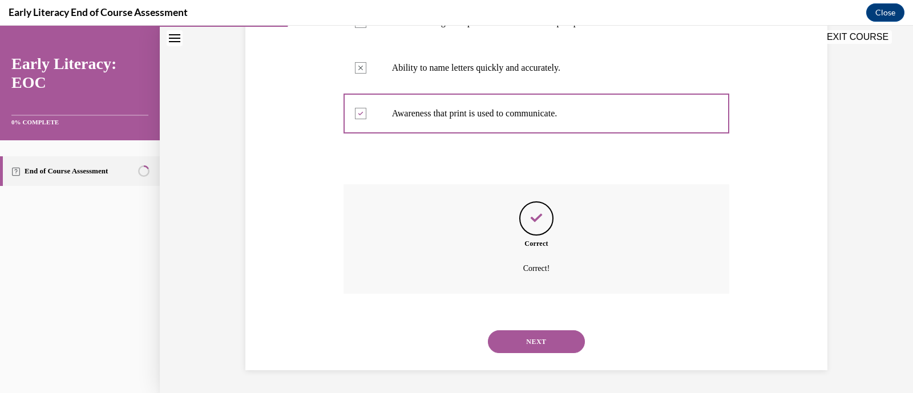
scroll to position [311, 0]
click at [546, 342] on button "NEXT" at bounding box center [536, 342] width 97 height 23
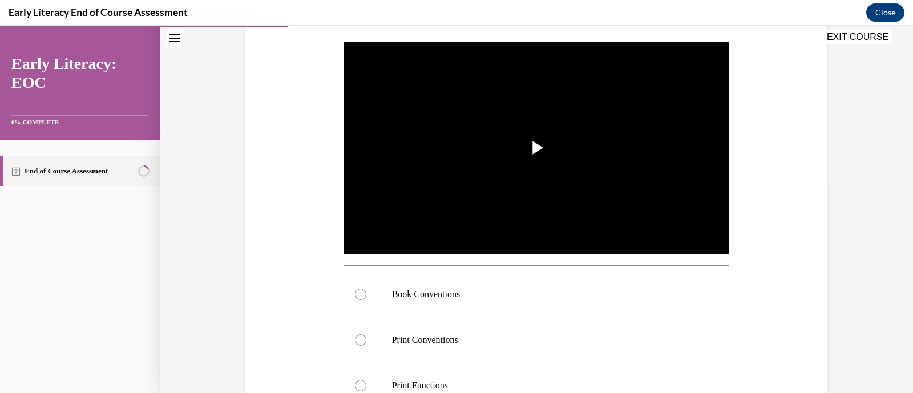
scroll to position [216, 0]
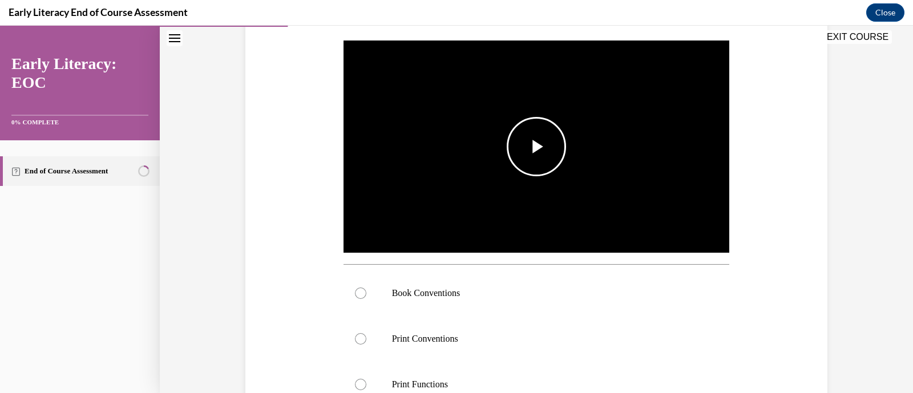
click at [537, 147] on span "Video player" at bounding box center [537, 147] width 0 height 0
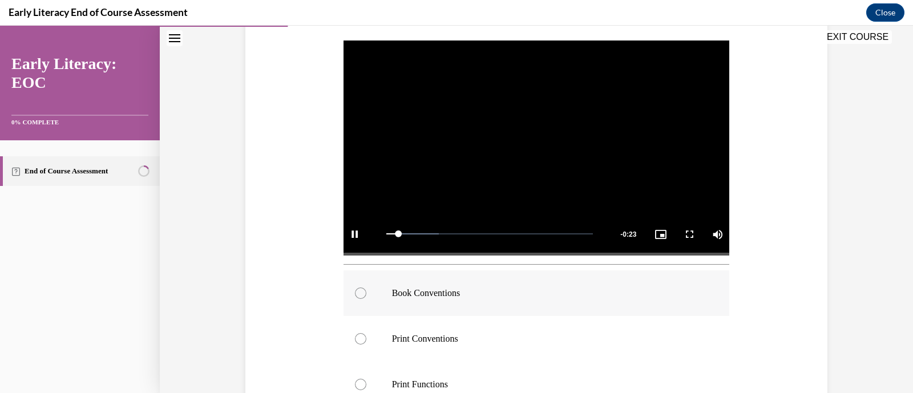
click at [355, 292] on div at bounding box center [360, 293] width 11 height 11
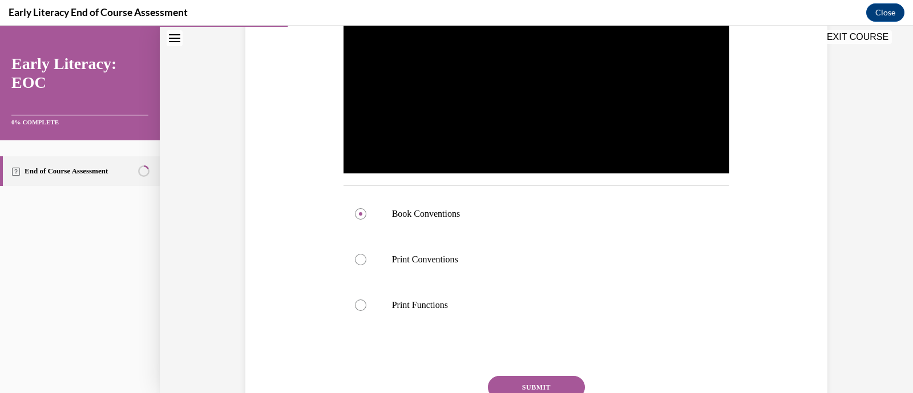
scroll to position [360, 0]
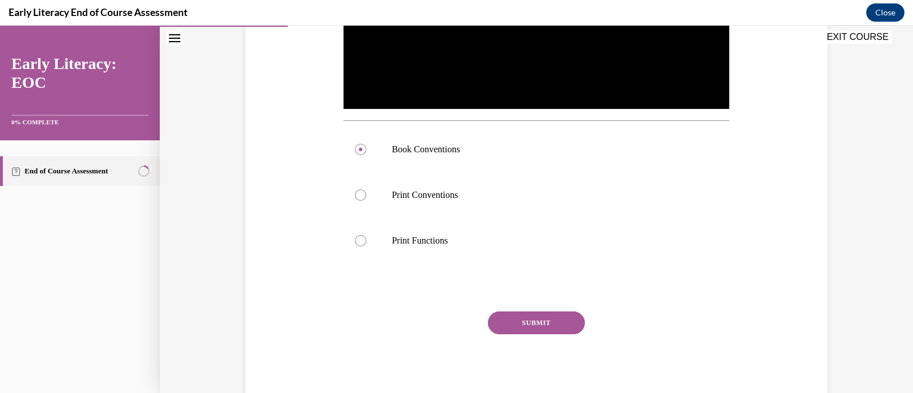
click at [534, 323] on button "SUBMIT" at bounding box center [536, 323] width 97 height 23
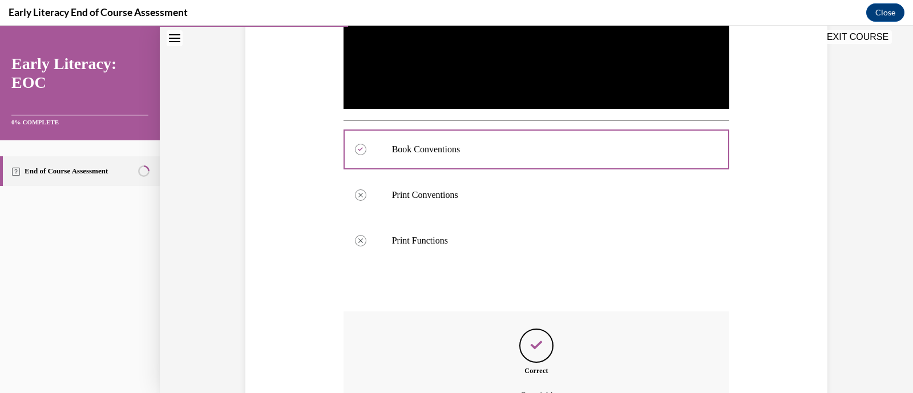
scroll to position [486, 0]
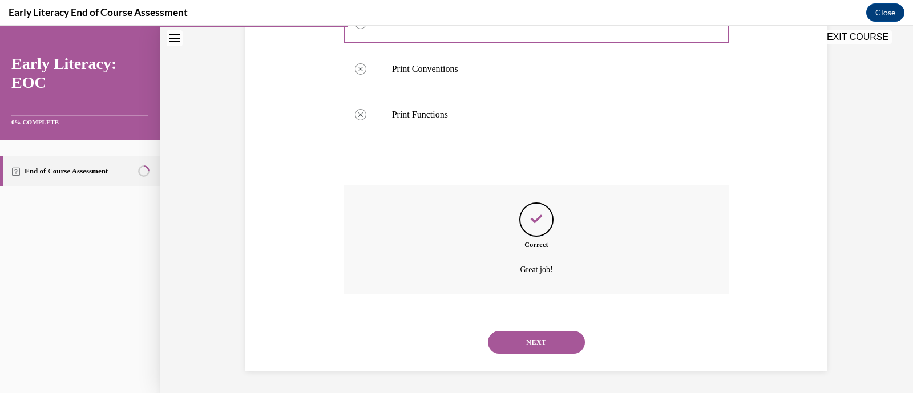
click at [554, 338] on button "NEXT" at bounding box center [536, 342] width 97 height 23
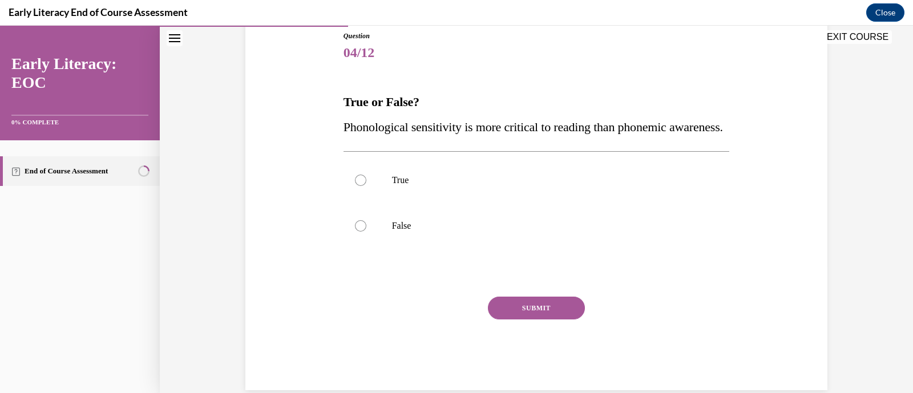
scroll to position [138, 0]
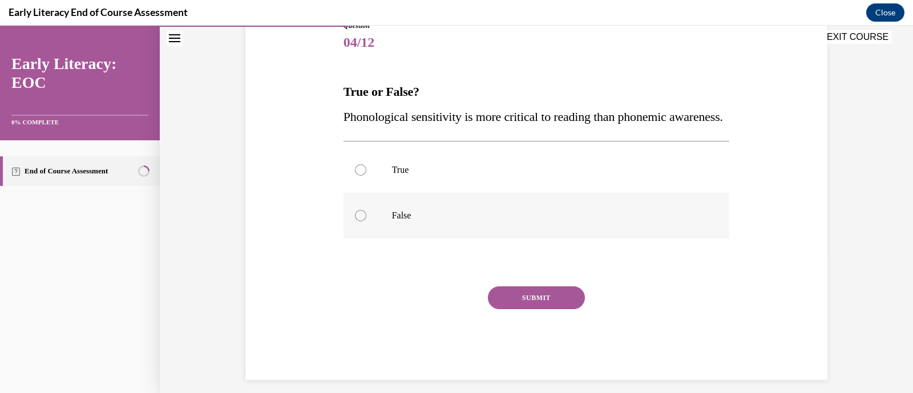
click at [355, 222] on div at bounding box center [360, 215] width 11 height 11
click at [542, 309] on button "SUBMIT" at bounding box center [536, 298] width 97 height 23
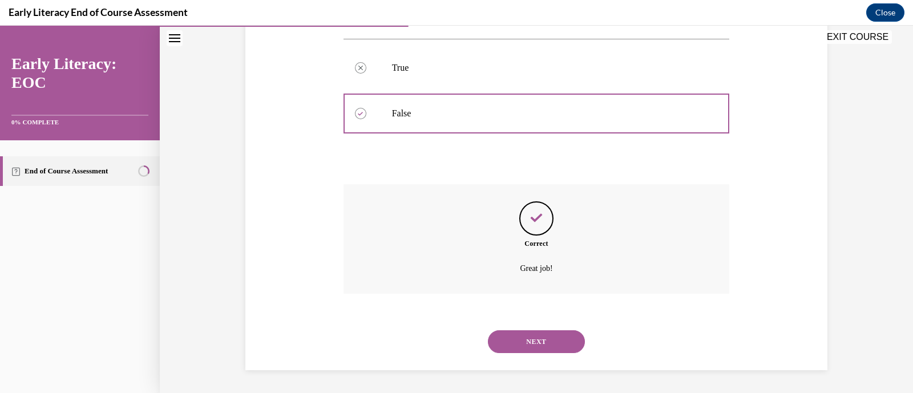
scroll to position [265, 0]
click at [554, 340] on button "NEXT" at bounding box center [536, 342] width 97 height 23
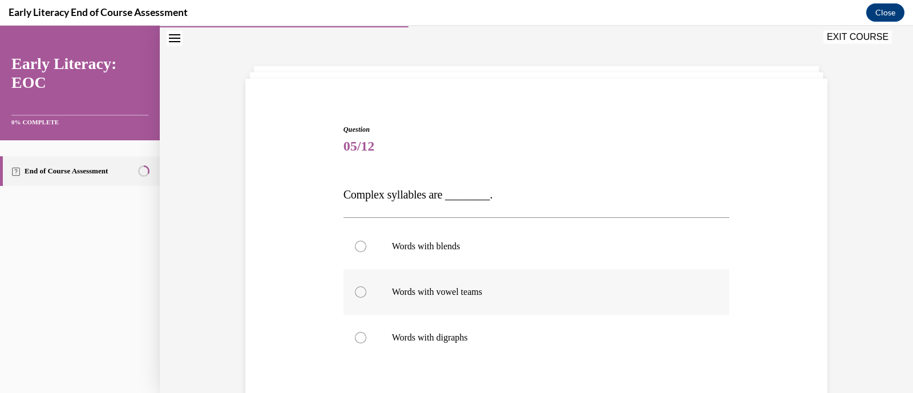
click at [355, 292] on div at bounding box center [360, 292] width 11 height 11
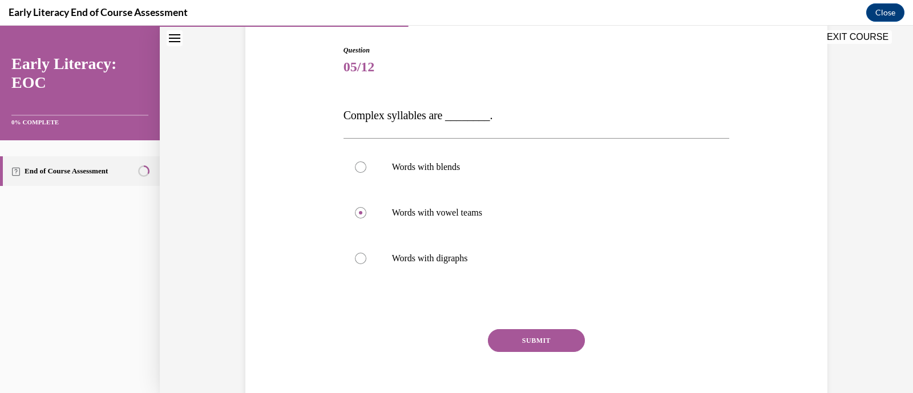
scroll to position [131, 0]
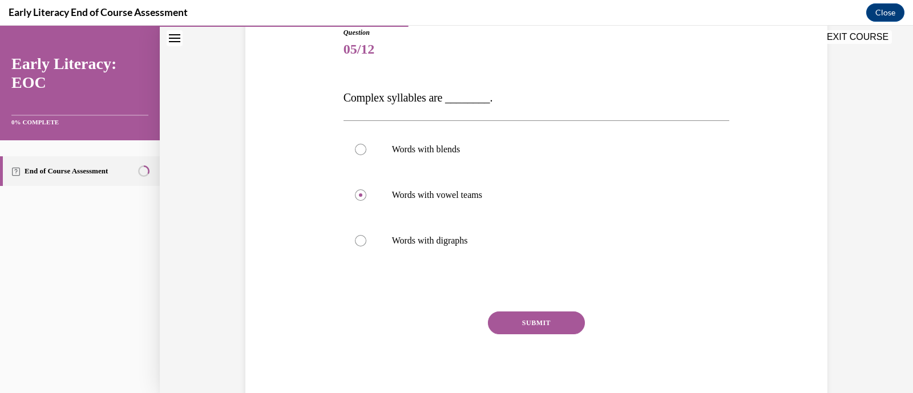
click at [555, 324] on button "SUBMIT" at bounding box center [536, 323] width 97 height 23
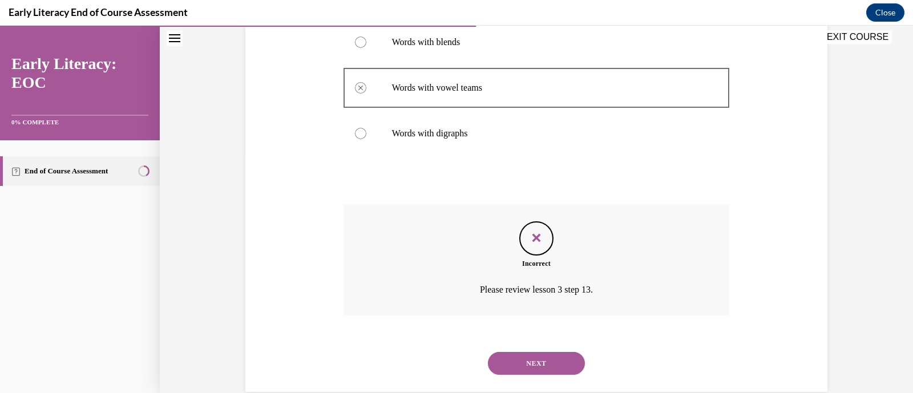
scroll to position [260, 0]
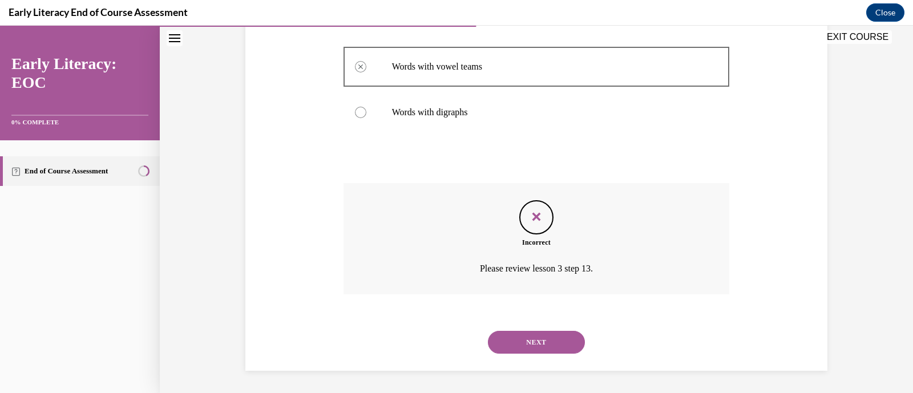
click at [545, 338] on button "NEXT" at bounding box center [536, 342] width 97 height 23
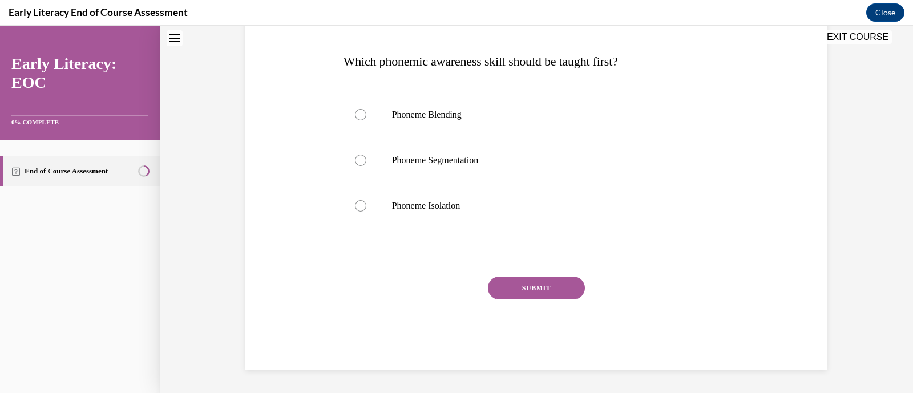
scroll to position [34, 0]
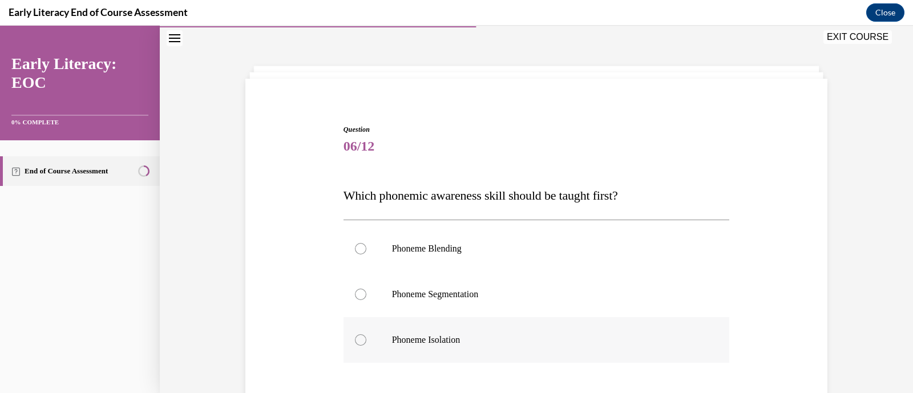
click at [355, 335] on div at bounding box center [360, 340] width 11 height 11
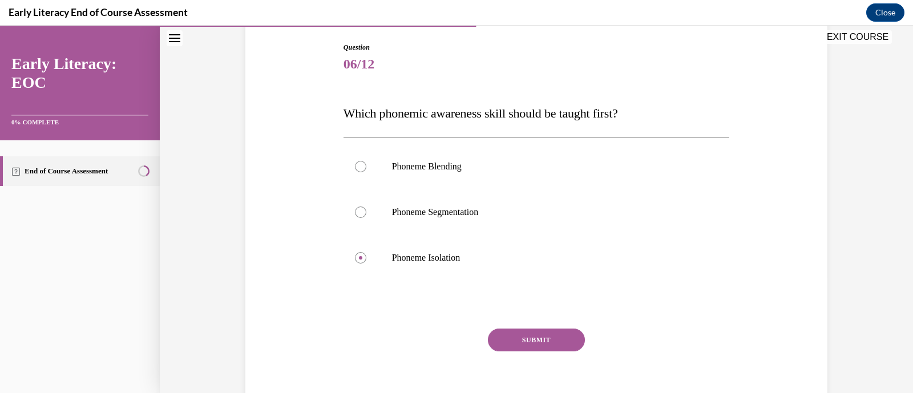
scroll to position [134, 0]
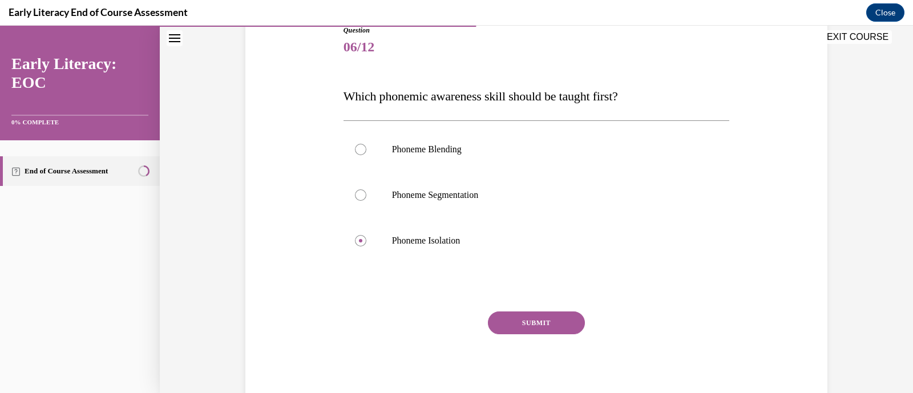
click at [532, 321] on button "SUBMIT" at bounding box center [536, 323] width 97 height 23
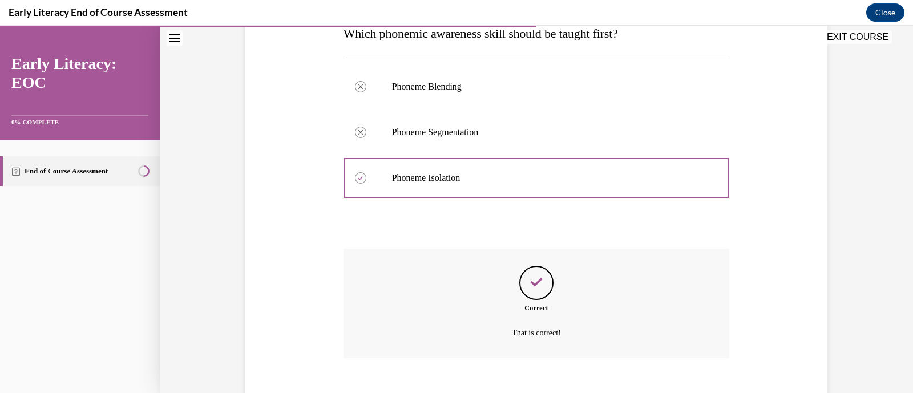
scroll to position [260, 0]
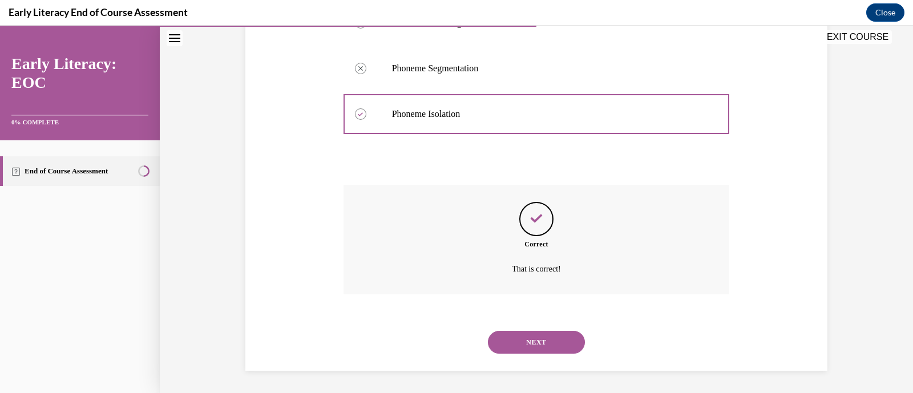
click at [543, 340] on button "NEXT" at bounding box center [536, 342] width 97 height 23
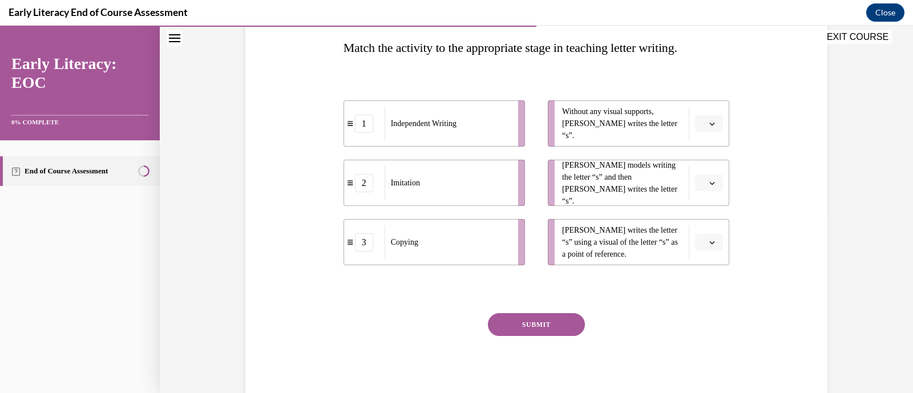
scroll to position [184, 0]
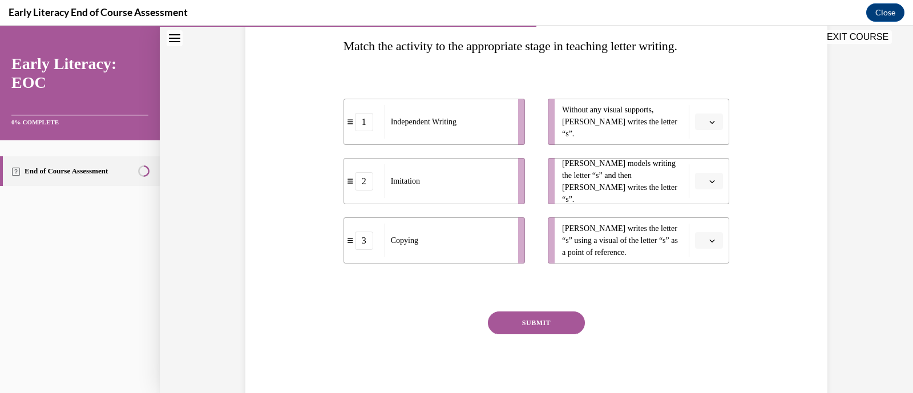
click at [702, 122] on button "button" at bounding box center [709, 122] width 28 height 17
click at [702, 170] on span "1" at bounding box center [700, 170] width 4 height 9
click at [710, 240] on icon "button" at bounding box center [713, 241] width 6 height 6
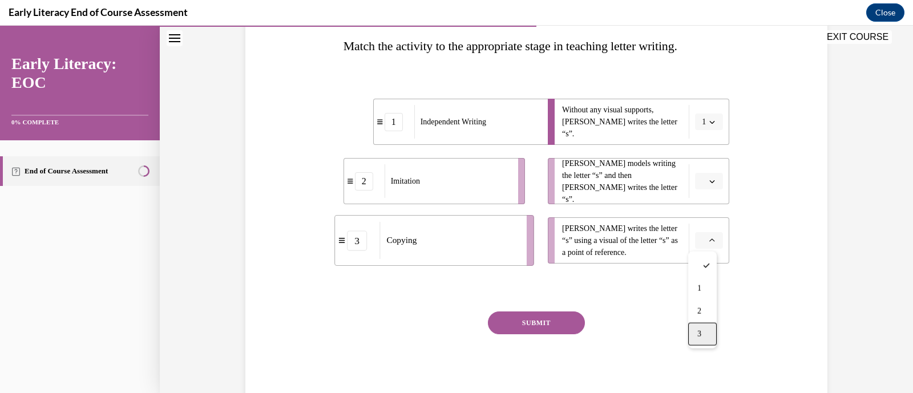
click at [705, 332] on div "3" at bounding box center [703, 334] width 29 height 23
click at [710, 178] on span "button" at bounding box center [712, 182] width 8 height 8
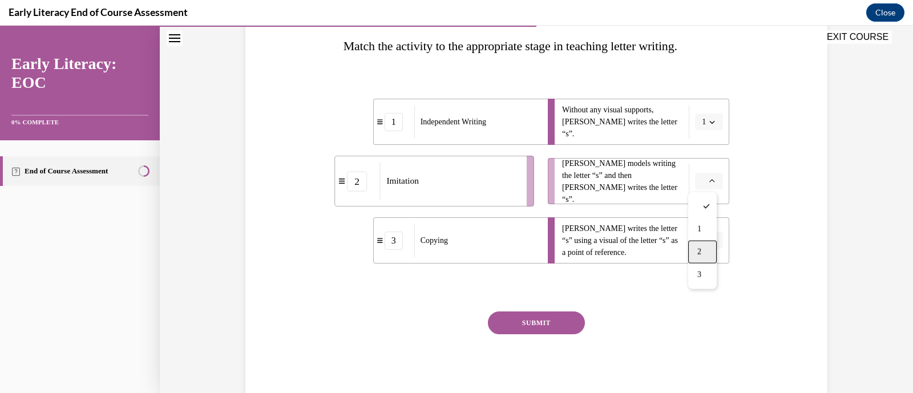
click at [702, 245] on div "2" at bounding box center [703, 252] width 29 height 23
click at [546, 323] on button "SUBMIT" at bounding box center [536, 323] width 97 height 23
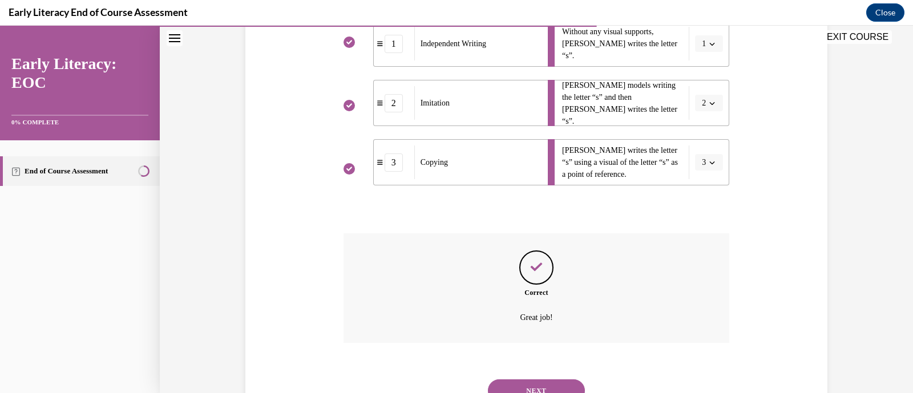
scroll to position [311, 0]
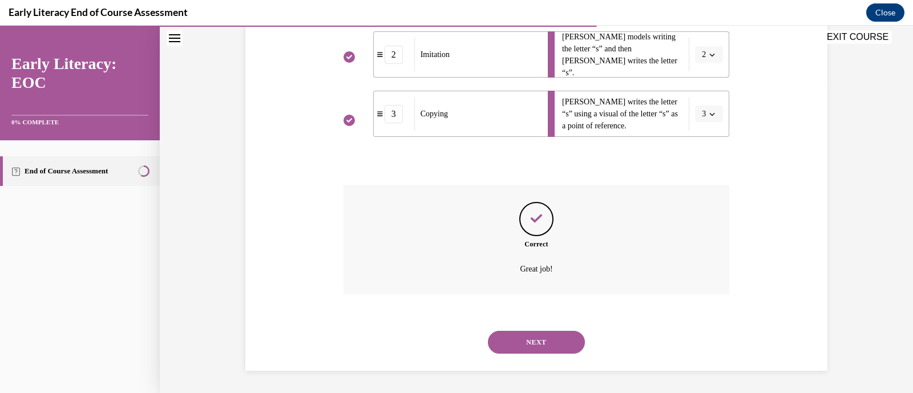
click at [545, 343] on button "NEXT" at bounding box center [536, 342] width 97 height 23
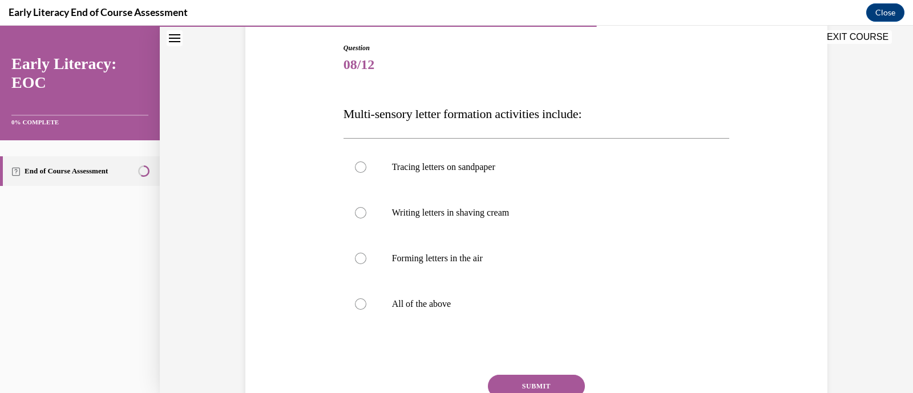
scroll to position [180, 0]
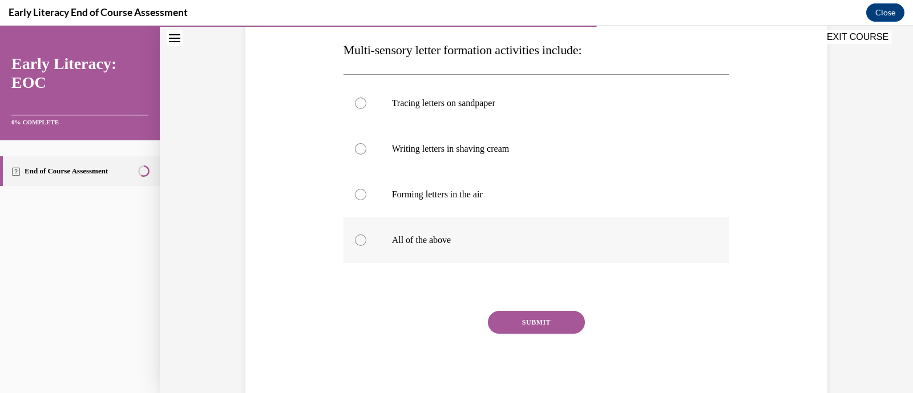
click at [355, 241] on div at bounding box center [360, 240] width 11 height 11
click at [534, 329] on button "SUBMIT" at bounding box center [536, 322] width 97 height 23
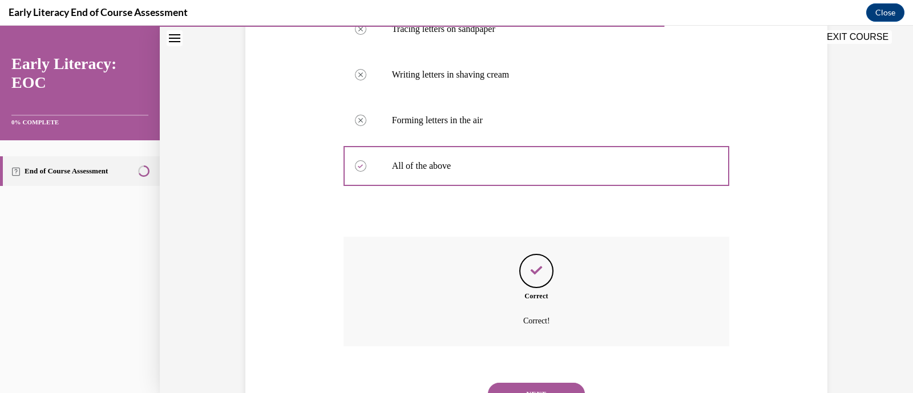
scroll to position [306, 0]
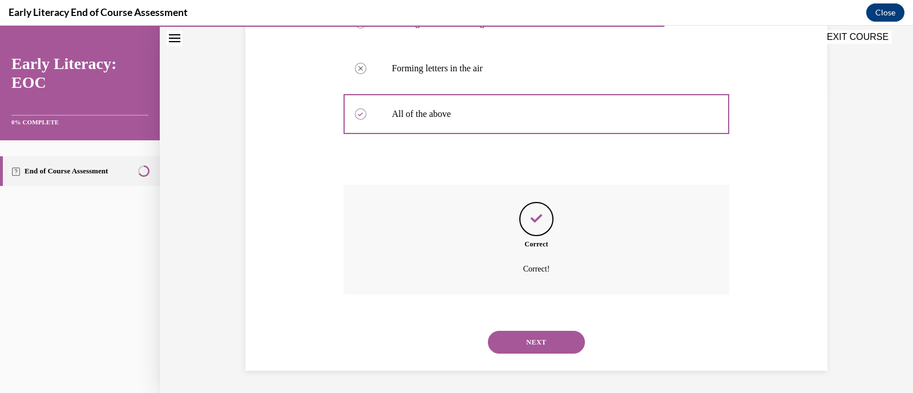
click at [545, 342] on button "NEXT" at bounding box center [536, 342] width 97 height 23
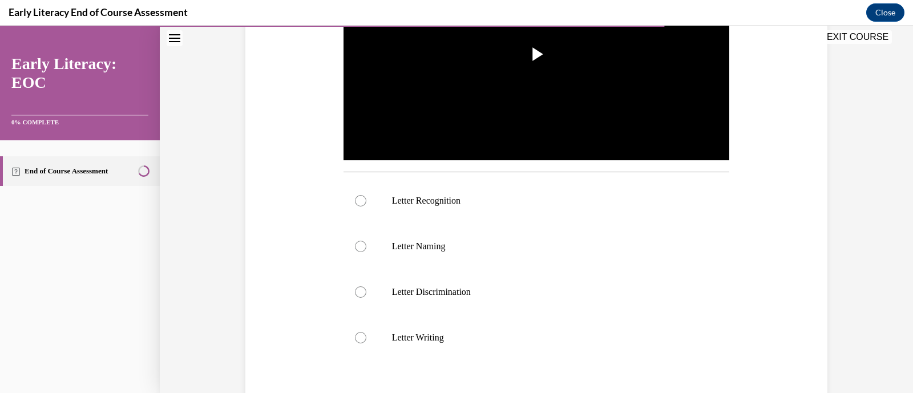
scroll to position [331, 0]
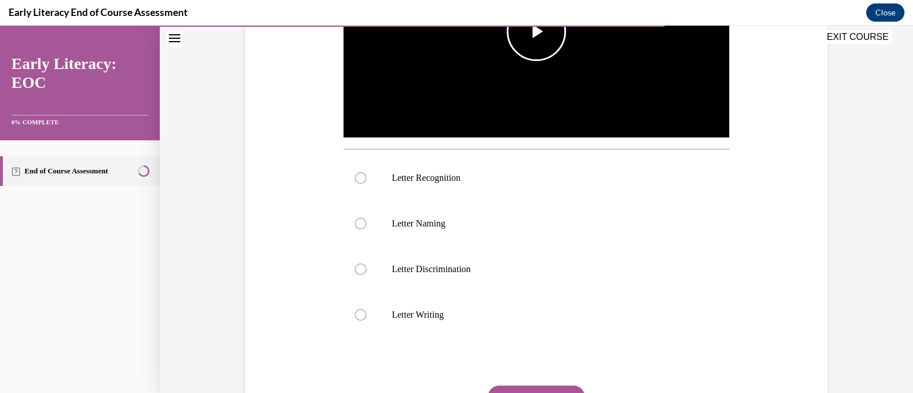
click at [559, 70] on img "Video player" at bounding box center [537, 32] width 387 height 218
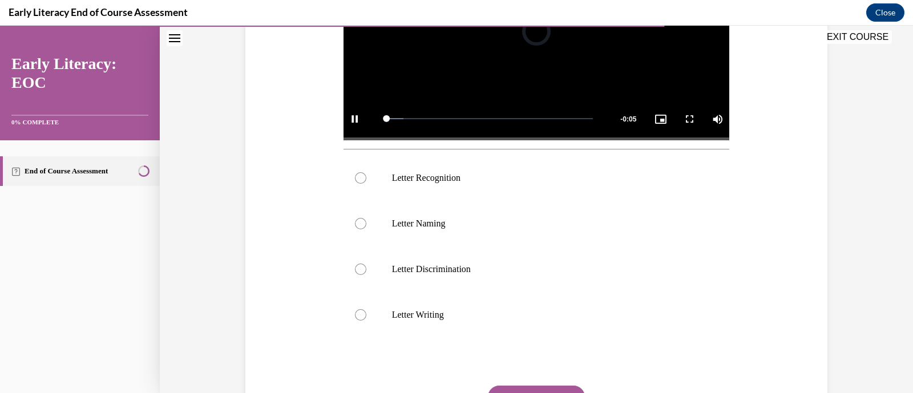
scroll to position [228, 0]
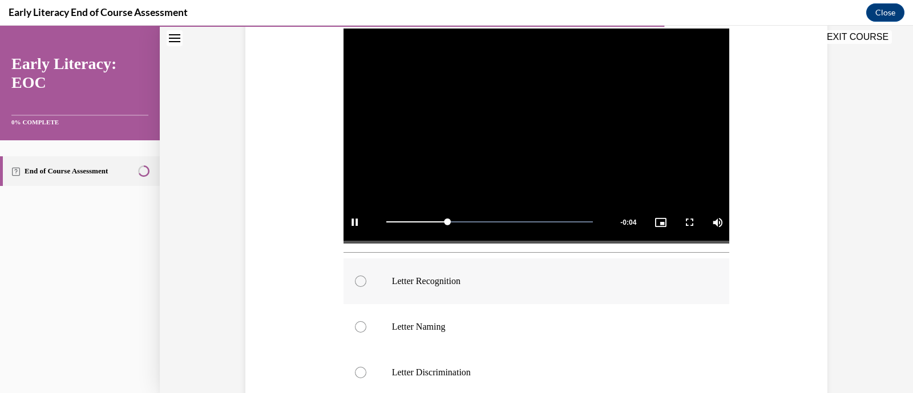
click at [361, 279] on div at bounding box center [537, 282] width 387 height 46
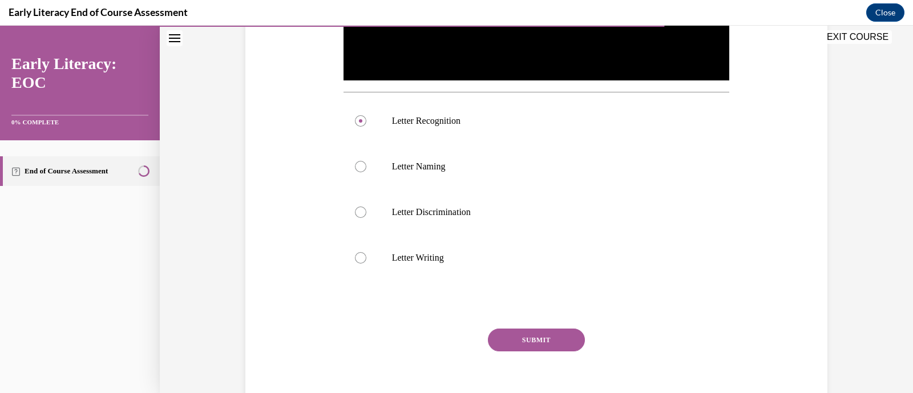
scroll to position [405, 0]
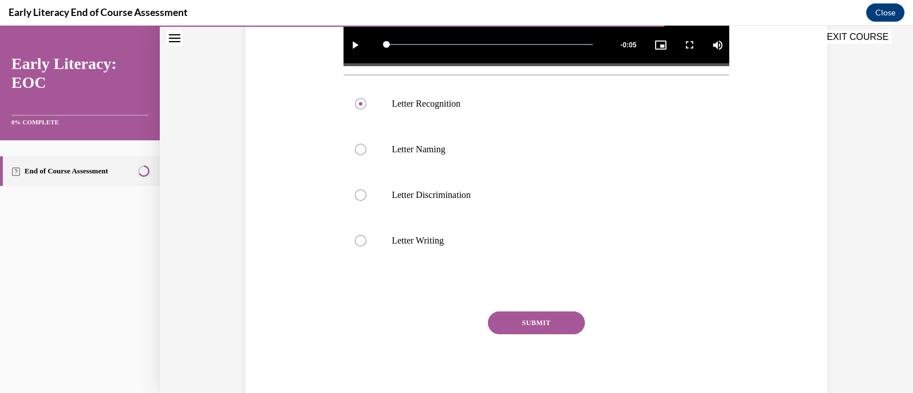
click at [537, 330] on button "SUBMIT" at bounding box center [536, 323] width 97 height 23
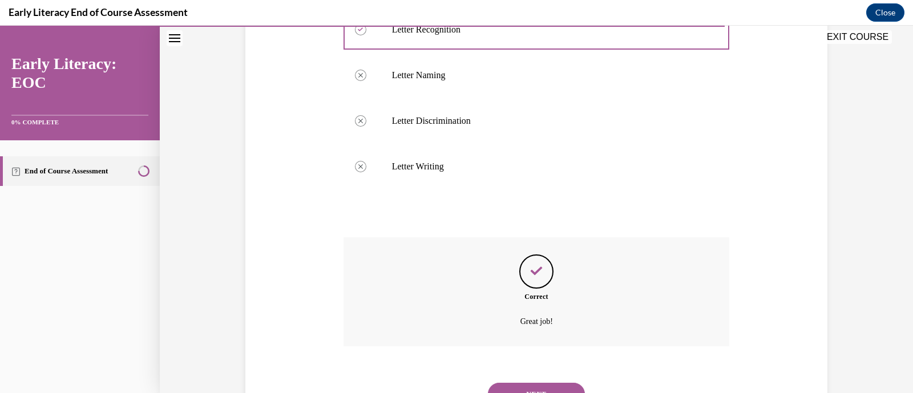
scroll to position [532, 0]
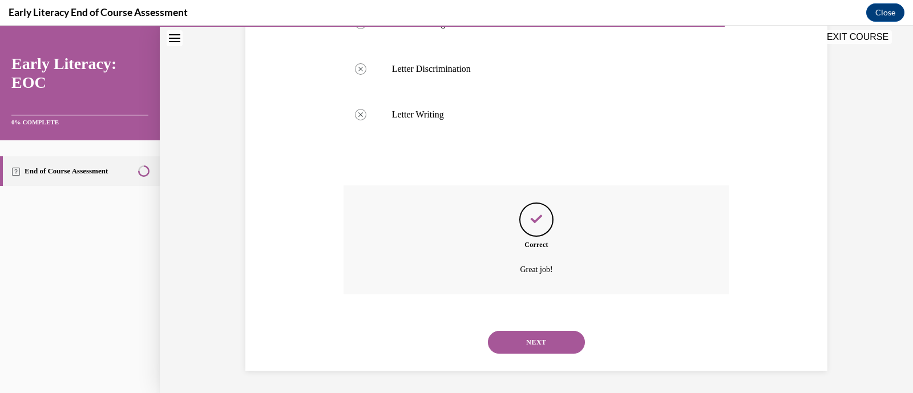
click at [520, 345] on button "NEXT" at bounding box center [536, 342] width 97 height 23
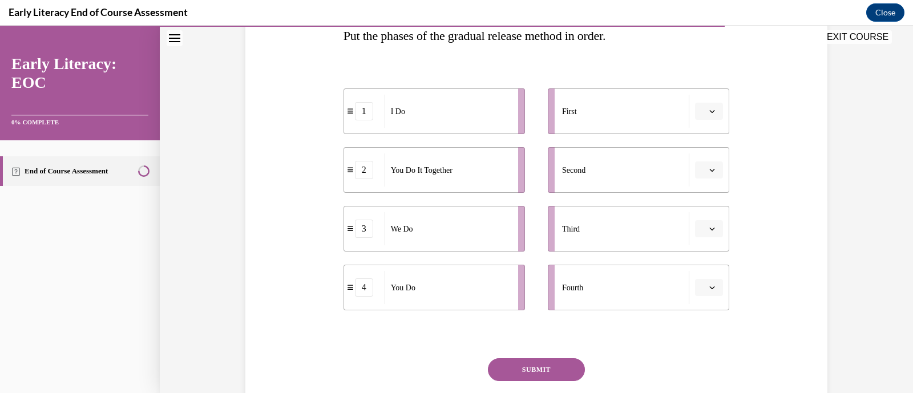
scroll to position [203, 0]
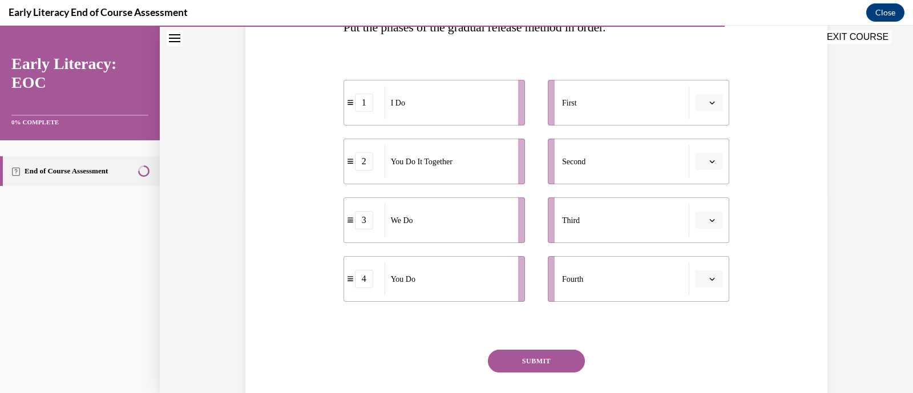
click at [708, 106] on span "button" at bounding box center [712, 103] width 8 height 8
click at [701, 154] on span "1" at bounding box center [700, 151] width 4 height 9
click at [702, 161] on button "button" at bounding box center [709, 161] width 28 height 17
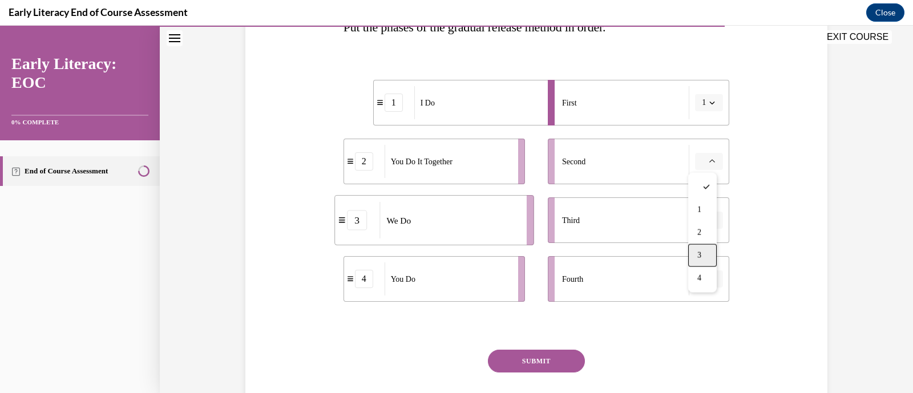
click at [702, 259] on span "3" at bounding box center [700, 255] width 4 height 9
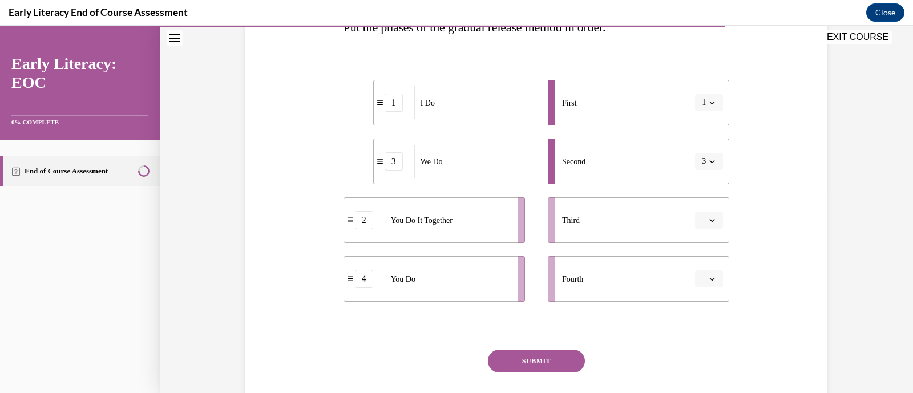
click at [708, 216] on span "button" at bounding box center [712, 220] width 8 height 8
click at [705, 292] on div "2" at bounding box center [703, 291] width 29 height 23
click at [702, 278] on button "button" at bounding box center [709, 279] width 28 height 17
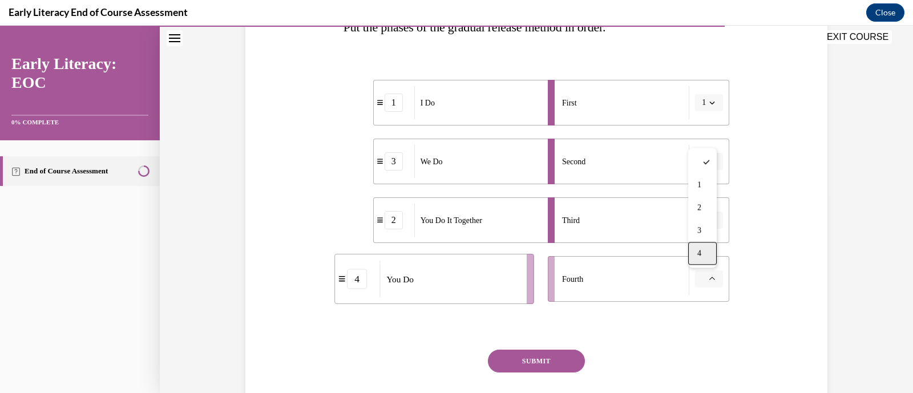
click at [703, 252] on div "4" at bounding box center [703, 253] width 29 height 23
click at [568, 363] on button "SUBMIT" at bounding box center [536, 361] width 97 height 23
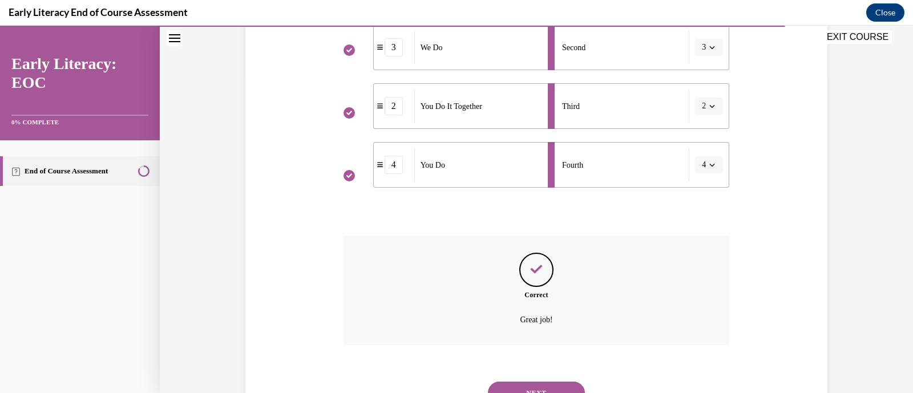
scroll to position [368, 0]
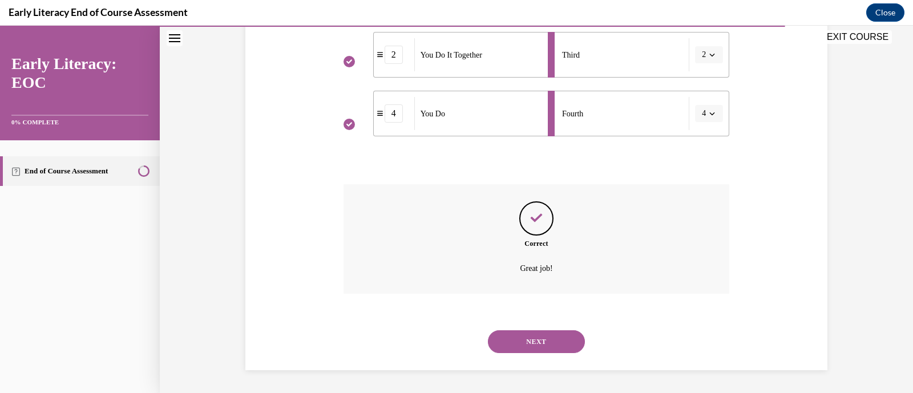
click at [521, 346] on button "NEXT" at bounding box center [536, 342] width 97 height 23
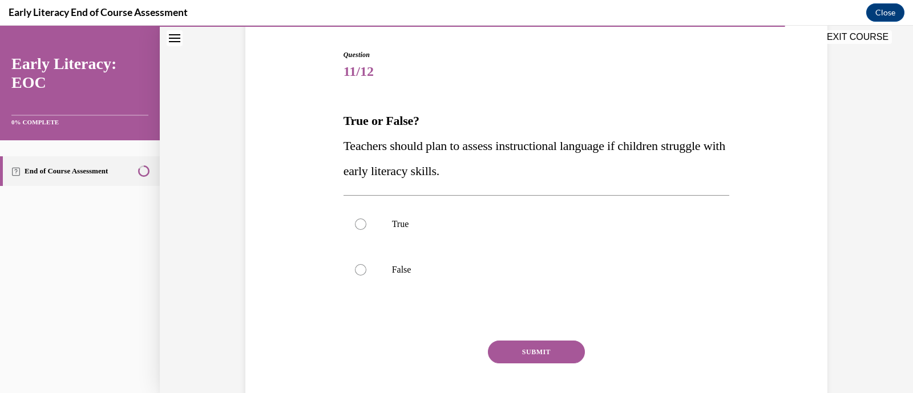
scroll to position [111, 0]
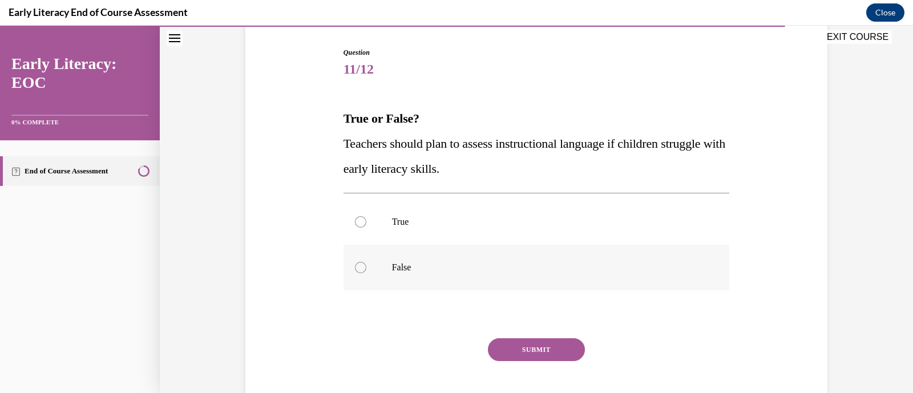
click at [360, 266] on div at bounding box center [360, 267] width 11 height 11
click at [555, 349] on button "SUBMIT" at bounding box center [536, 350] width 97 height 23
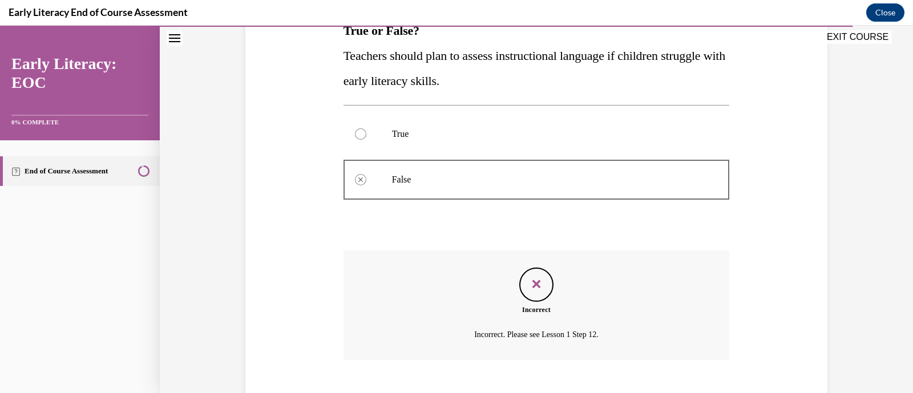
scroll to position [265, 0]
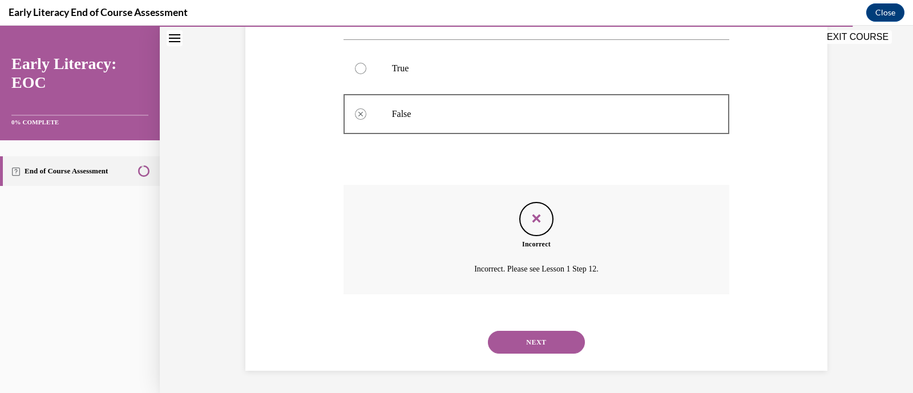
click at [538, 338] on button "NEXT" at bounding box center [536, 342] width 97 height 23
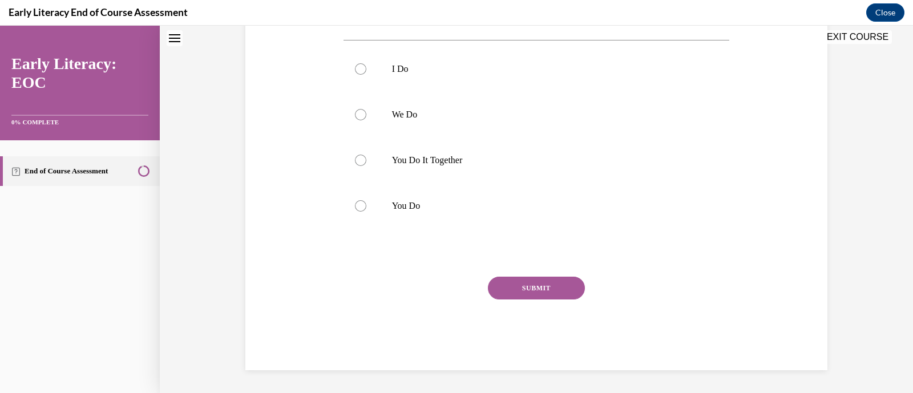
scroll to position [34, 0]
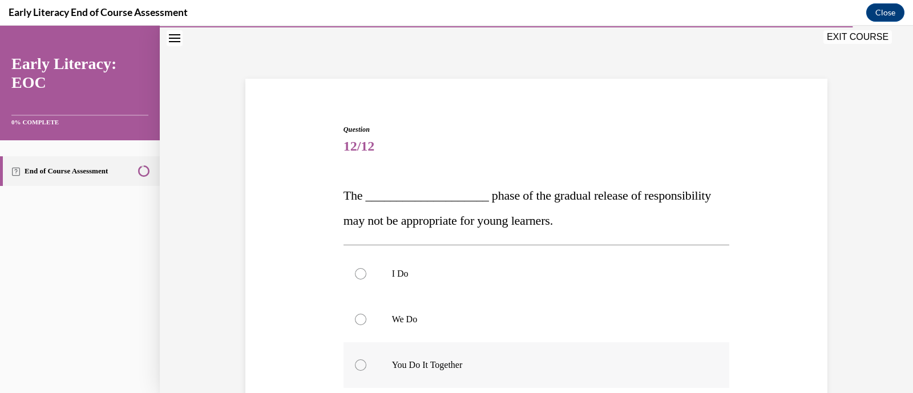
click at [345, 361] on div at bounding box center [537, 366] width 387 height 46
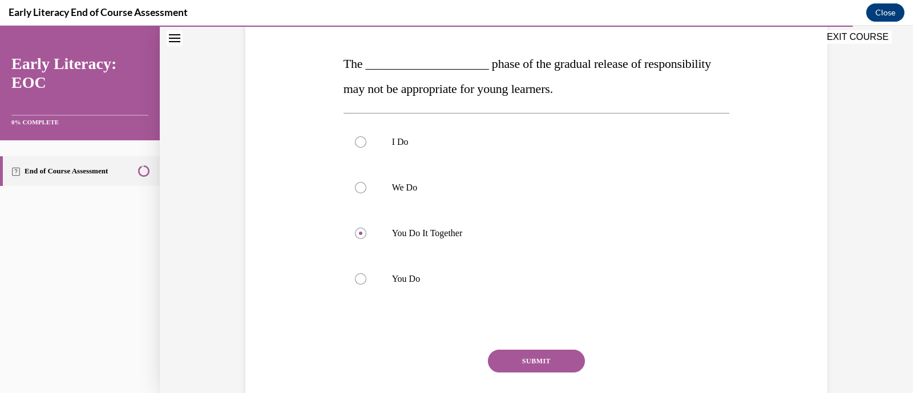
scroll to position [204, 0]
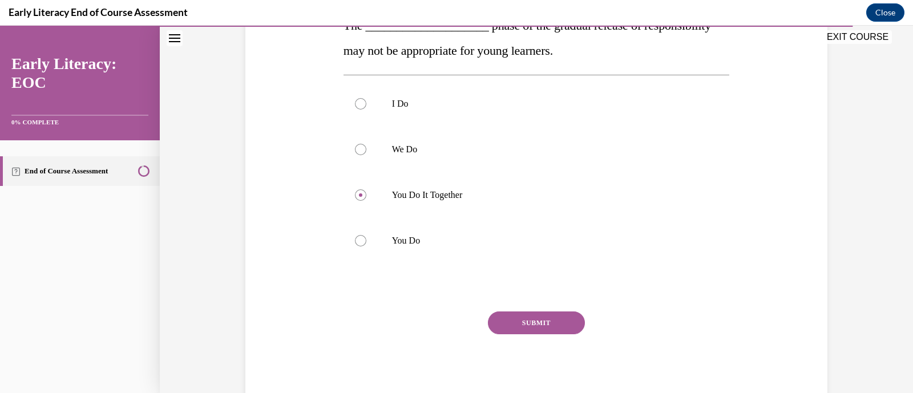
click at [565, 327] on button "SUBMIT" at bounding box center [536, 323] width 97 height 23
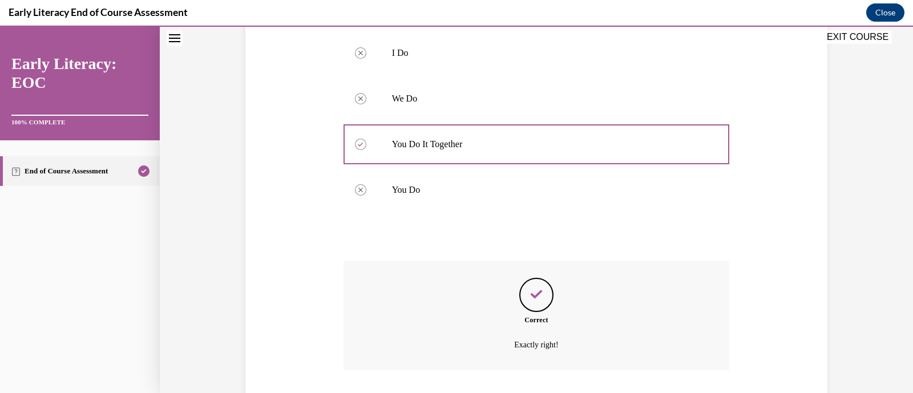
scroll to position [331, 0]
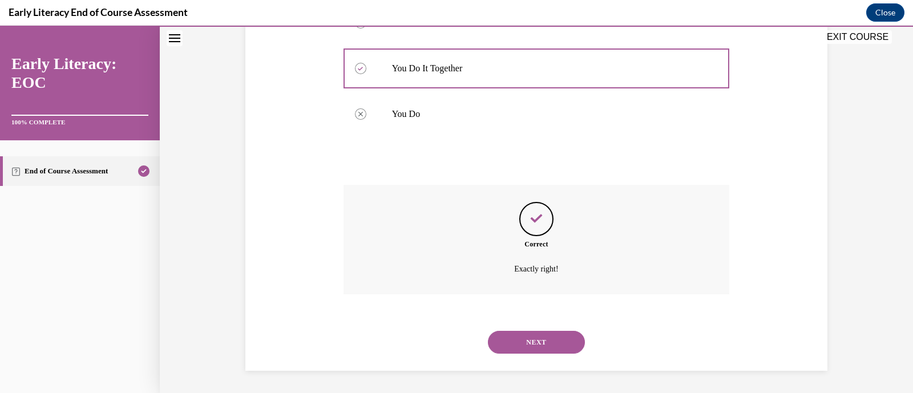
click at [517, 343] on button "NEXT" at bounding box center [536, 342] width 97 height 23
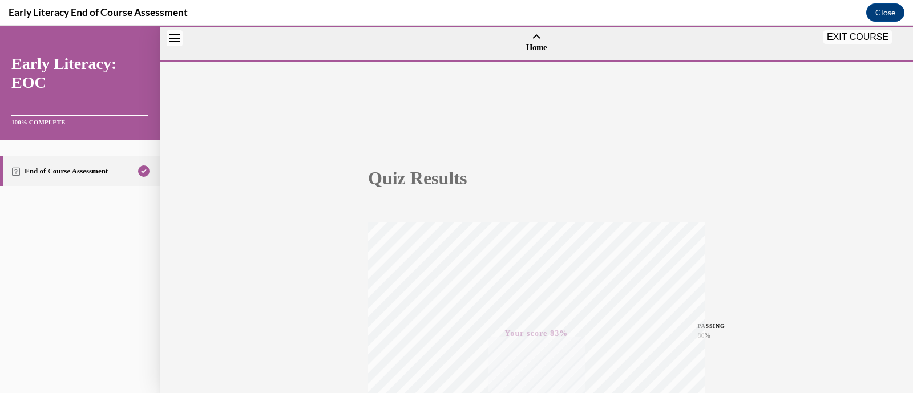
scroll to position [217, 0]
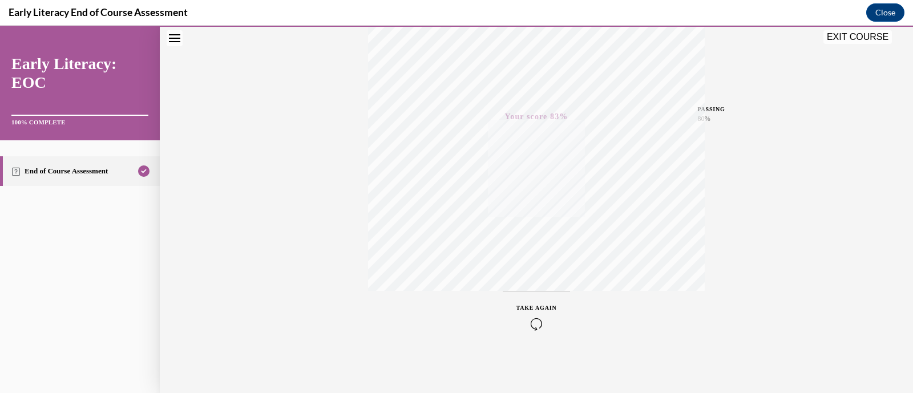
click at [865, 33] on button "EXIT COURSE" at bounding box center [858, 37] width 69 height 14
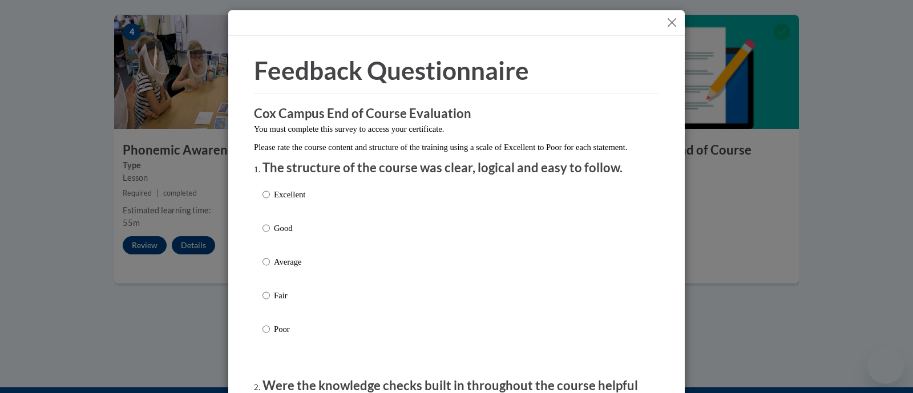
click at [274, 201] on p "Excellent" at bounding box center [289, 194] width 31 height 13
click at [270, 201] on input "Excellent" at bounding box center [266, 194] width 7 height 13
radio input "true"
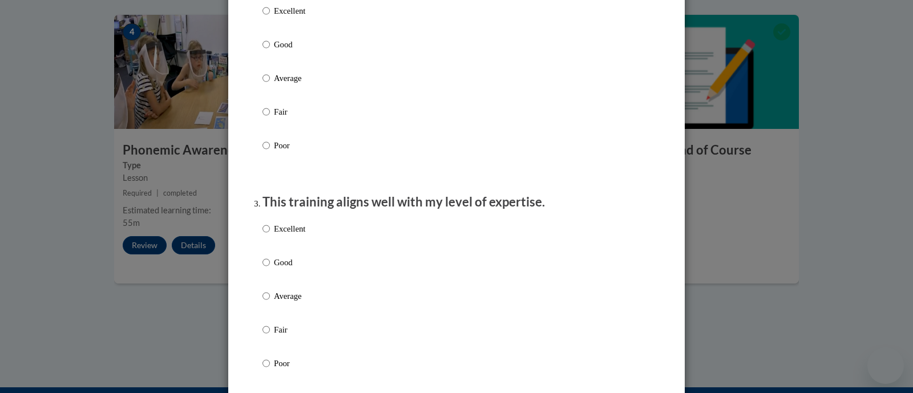
scroll to position [437, 0]
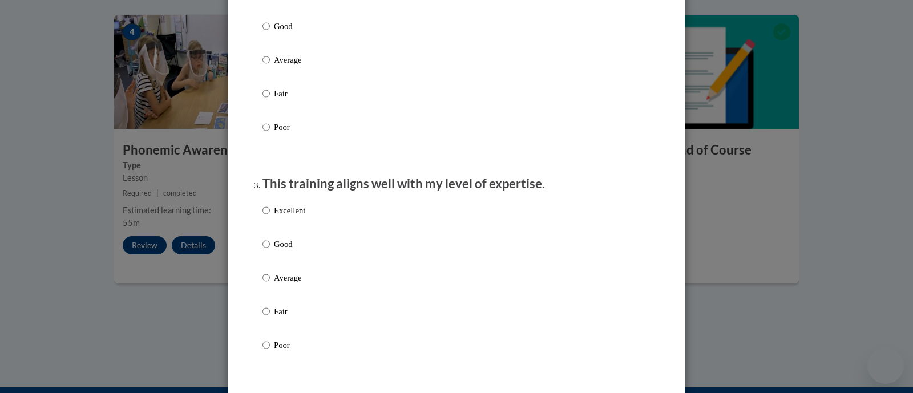
radio input "true"
click at [265, 220] on label "Excellent" at bounding box center [284, 219] width 43 height 31
click at [265, 217] on input "Excellent" at bounding box center [266, 210] width 7 height 13
radio input "true"
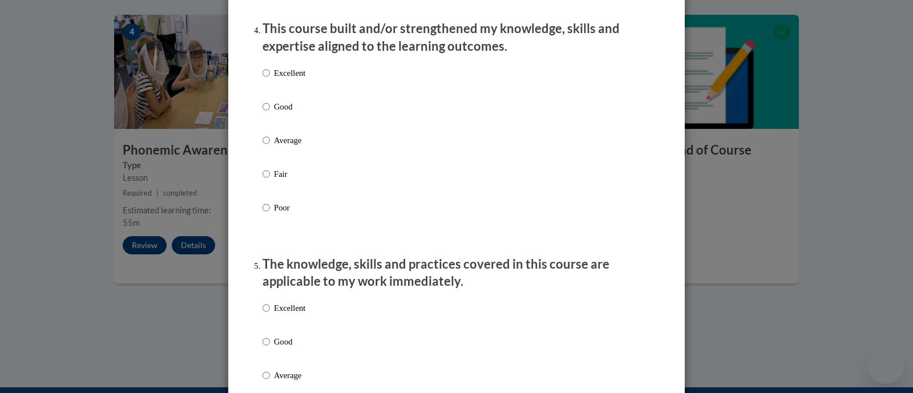
scroll to position [820, 0]
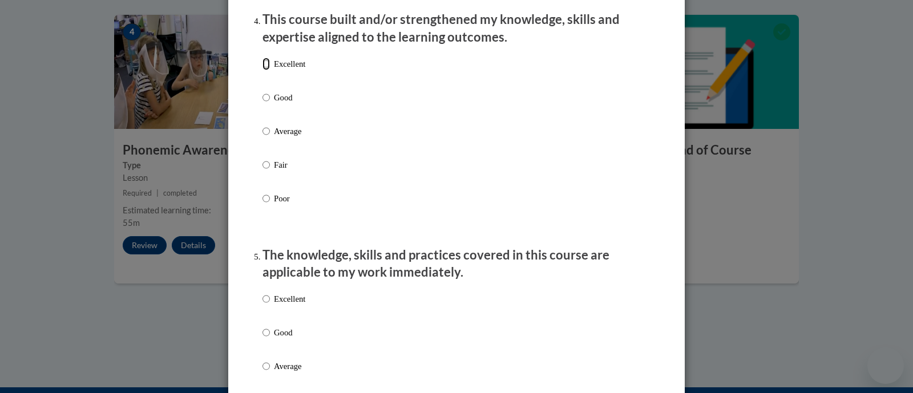
click at [263, 70] on input "Excellent" at bounding box center [266, 64] width 7 height 13
radio input "true"
click at [263, 305] on input "Excellent" at bounding box center [266, 299] width 7 height 13
radio input "true"
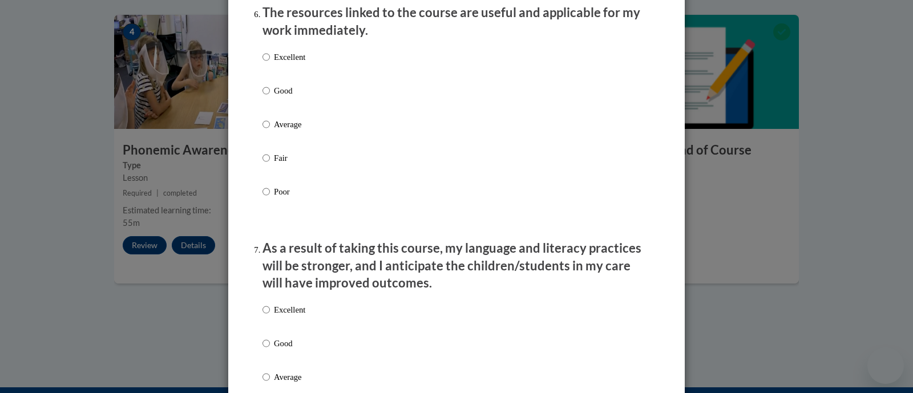
scroll to position [1301, 0]
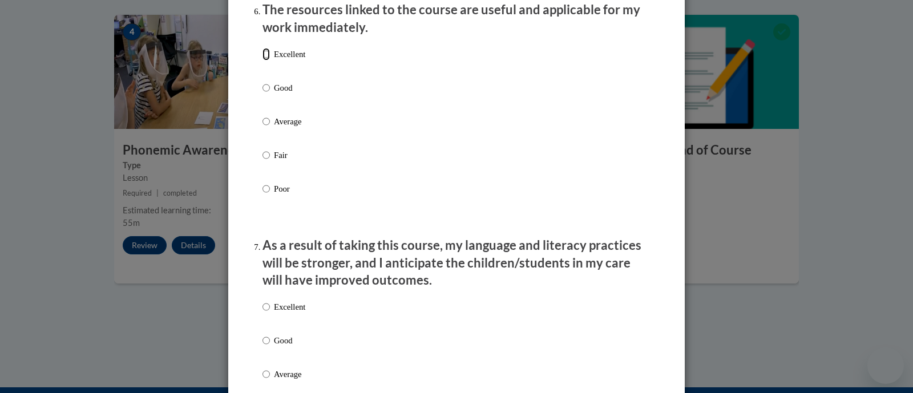
click at [263, 61] on input "Excellent" at bounding box center [266, 54] width 7 height 13
radio input "true"
click at [263, 313] on input "Excellent" at bounding box center [266, 307] width 7 height 13
radio input "true"
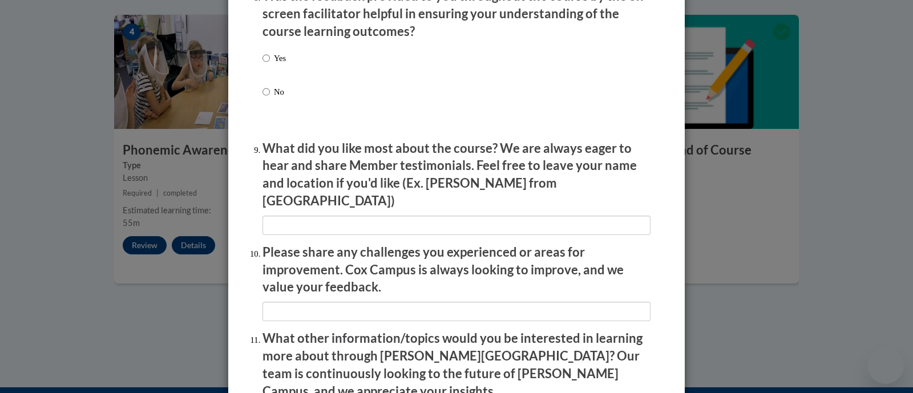
scroll to position [1806, 0]
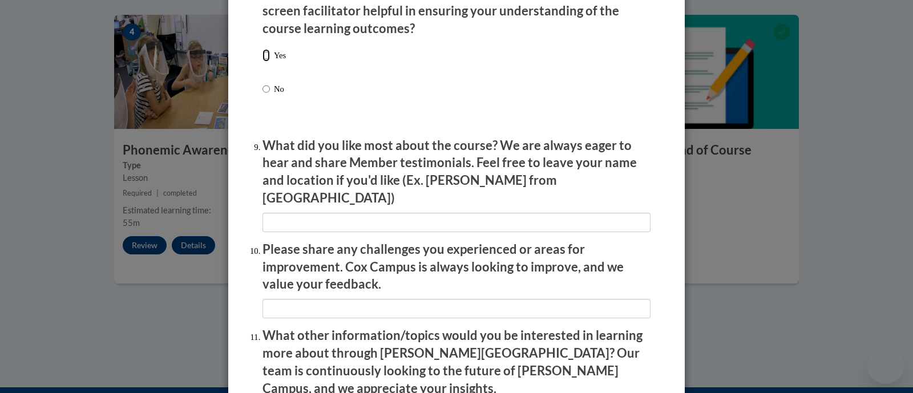
click at [263, 62] on input "Yes" at bounding box center [266, 55] width 7 height 13
radio input "true"
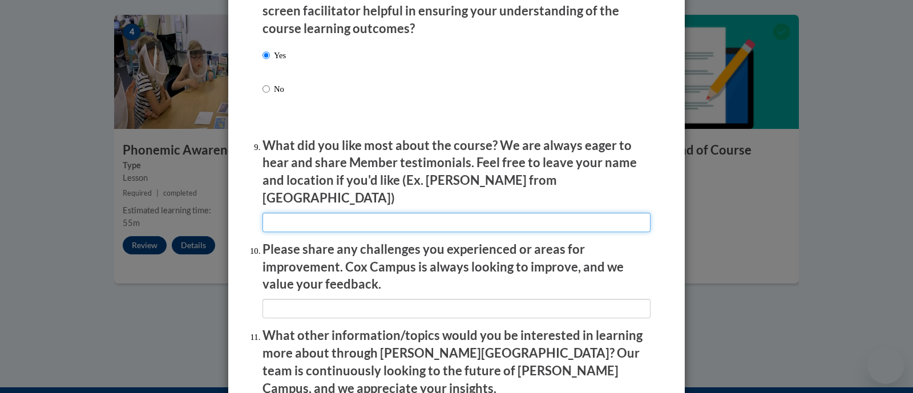
click at [300, 213] on input "textbox" at bounding box center [457, 222] width 388 height 19
type input "video format"
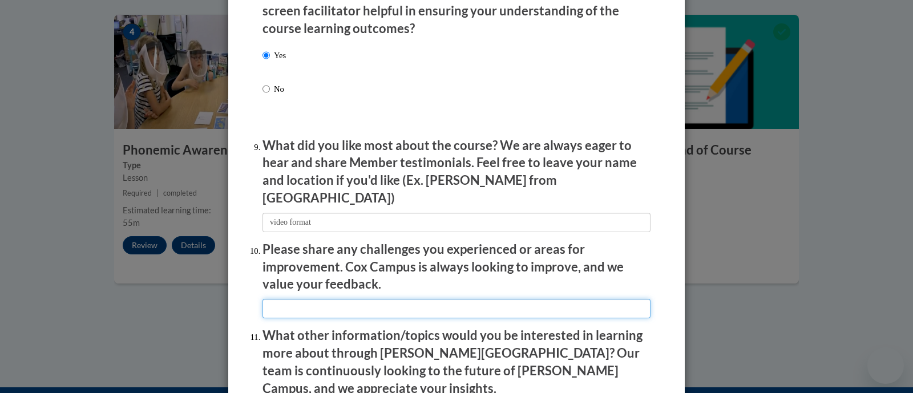
click at [294, 301] on input "textbox" at bounding box center [457, 308] width 388 height 19
type input "None"
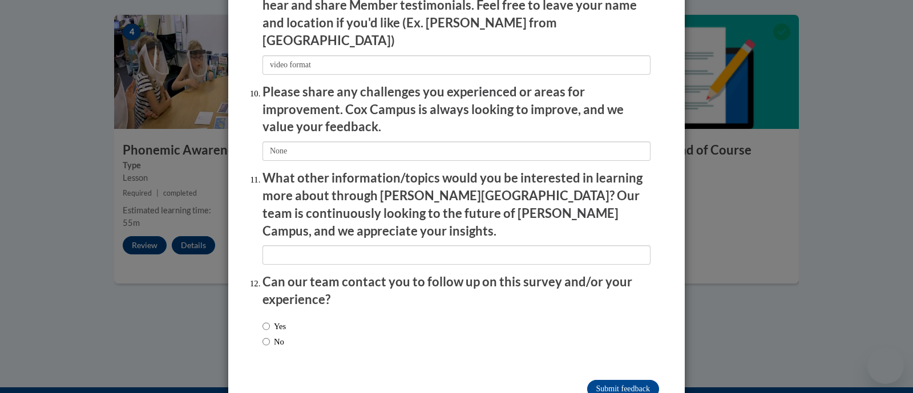
scroll to position [1980, 0]
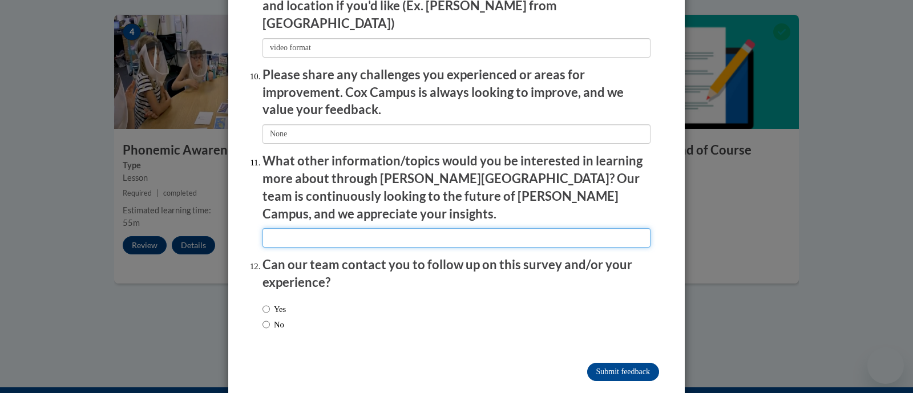
click at [301, 228] on input "textbox" at bounding box center [457, 237] width 388 height 19
type input "None"
click at [263, 319] on input "No" at bounding box center [266, 325] width 7 height 13
radio input "true"
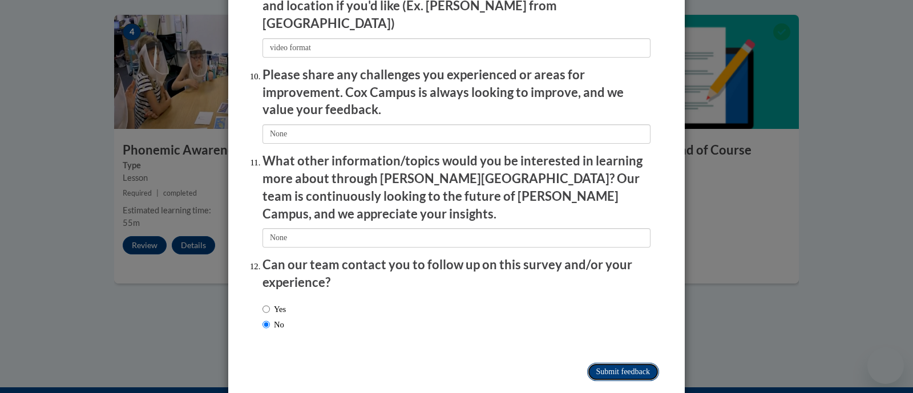
click at [620, 363] on input "Submit feedback" at bounding box center [623, 372] width 72 height 18
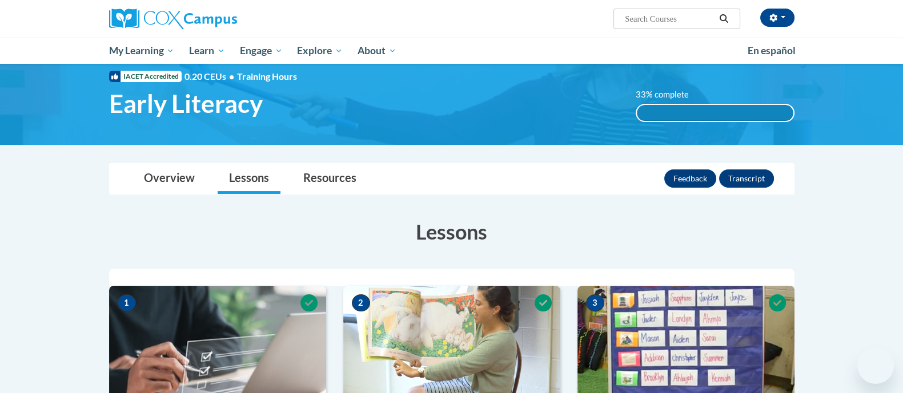
scroll to position [0, 0]
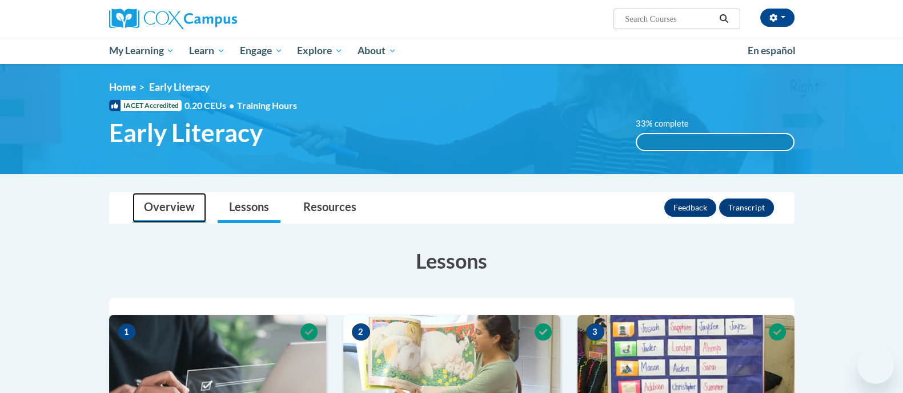
click at [176, 207] on link "Overview" at bounding box center [169, 208] width 74 height 30
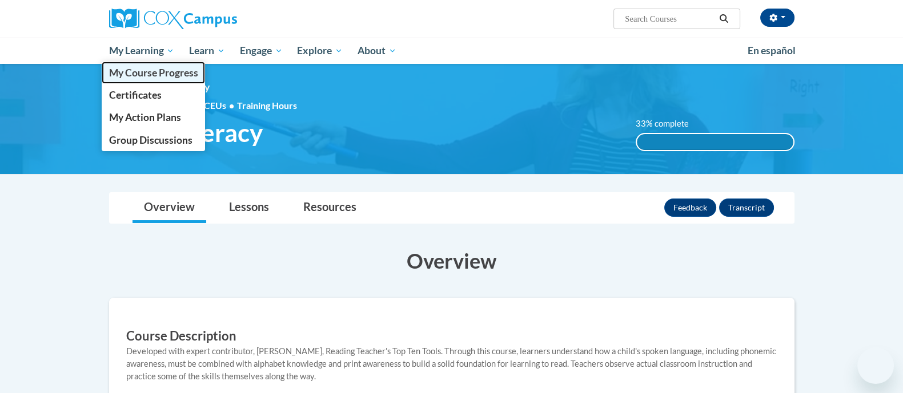
click at [168, 72] on span "My Course Progress" at bounding box center [152, 73] width 89 height 12
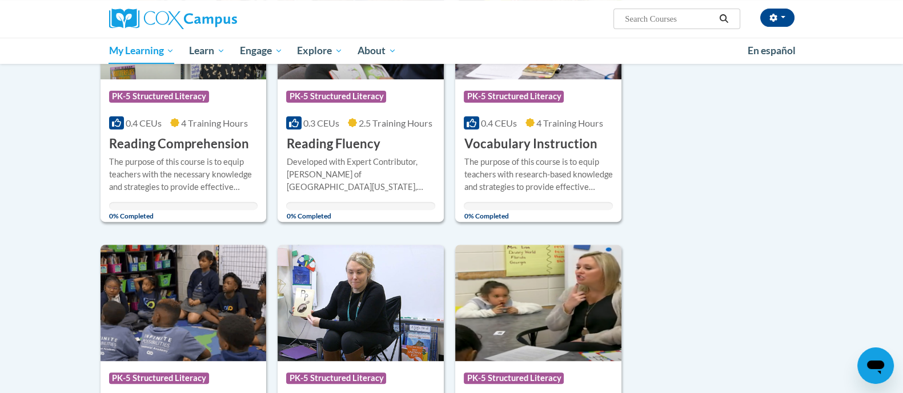
scroll to position [512, 0]
